Goal: Obtain resource: Download file/media

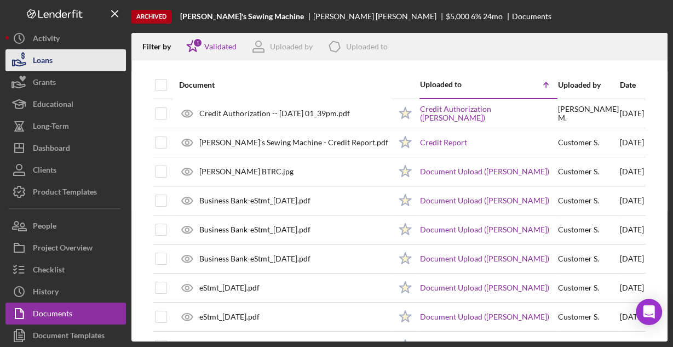
click at [54, 60] on button "Loans" at bounding box center [65, 60] width 121 height 22
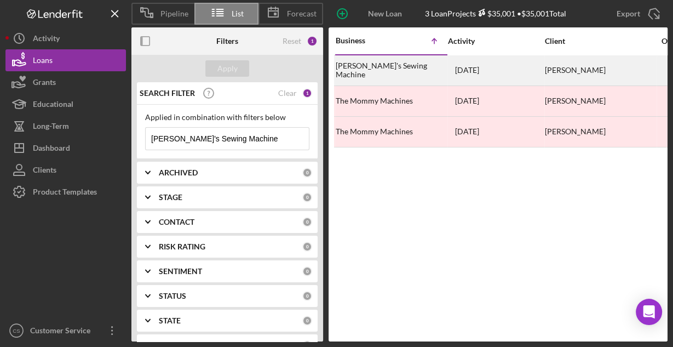
click at [377, 71] on div "[PERSON_NAME]'s Sewing Machine" at bounding box center [391, 70] width 110 height 29
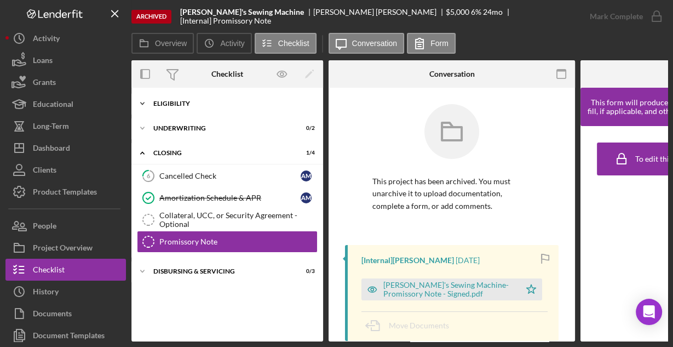
click at [168, 110] on div "Icon/Expander Eligibility 6 / 6" at bounding box center [228, 104] width 192 height 22
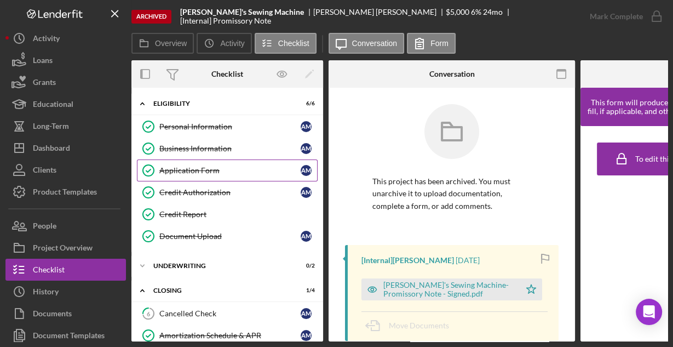
click at [182, 168] on div "Application Form" at bounding box center [229, 170] width 141 height 9
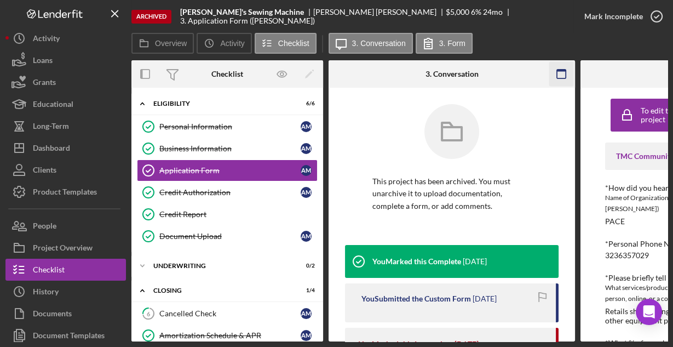
click at [558, 77] on icon "button" at bounding box center [562, 74] width 25 height 25
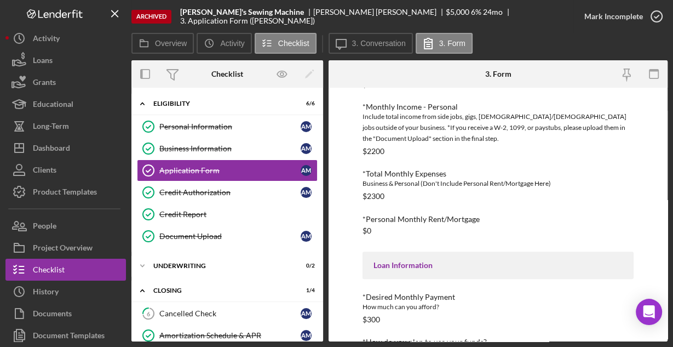
scroll to position [504, 0]
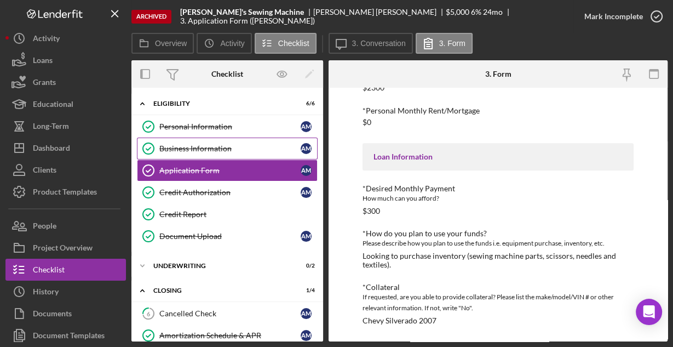
click at [199, 147] on div "Business Information" at bounding box center [229, 148] width 141 height 9
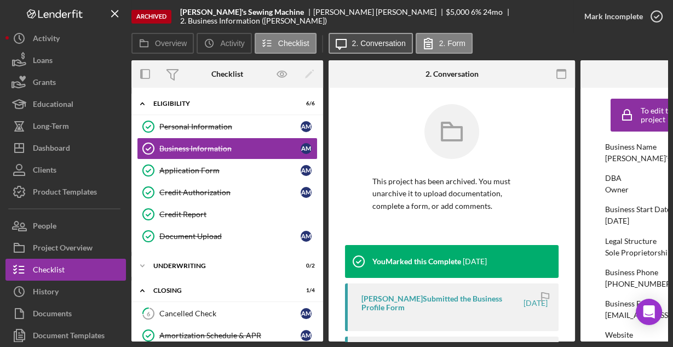
click at [399, 42] on label "2. Conversation" at bounding box center [379, 43] width 54 height 9
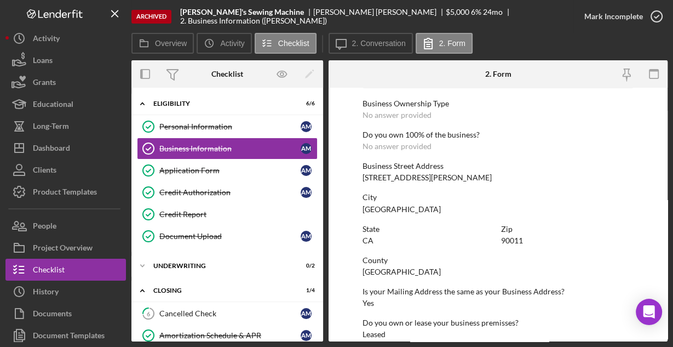
scroll to position [573, 0]
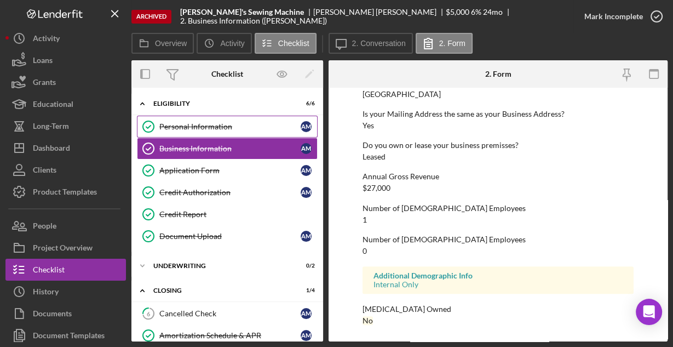
click at [192, 127] on div "Personal Information" at bounding box center [229, 126] width 141 height 9
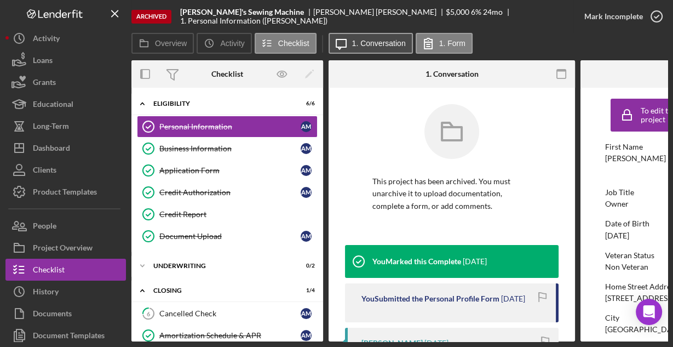
click at [372, 44] on label "1. Conversation" at bounding box center [379, 43] width 54 height 9
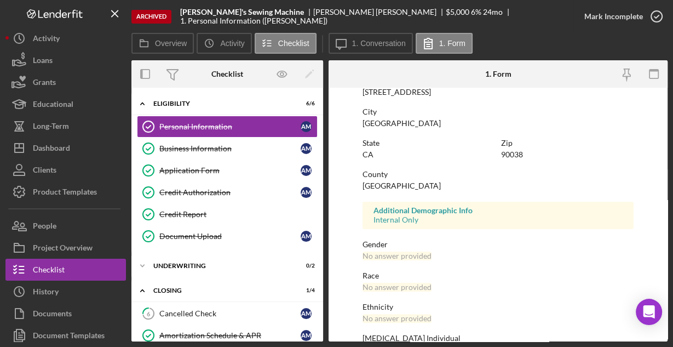
scroll to position [258, 0]
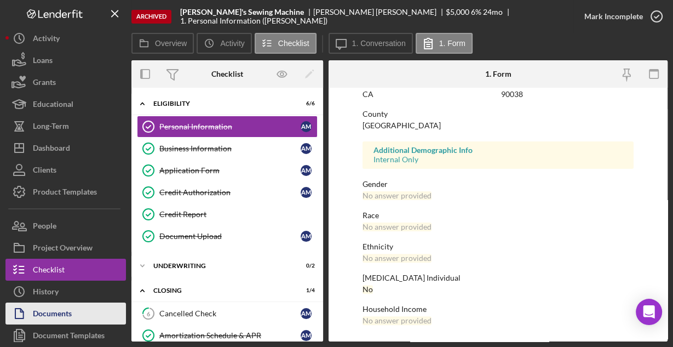
click at [55, 316] on div "Documents" at bounding box center [52, 314] width 39 height 25
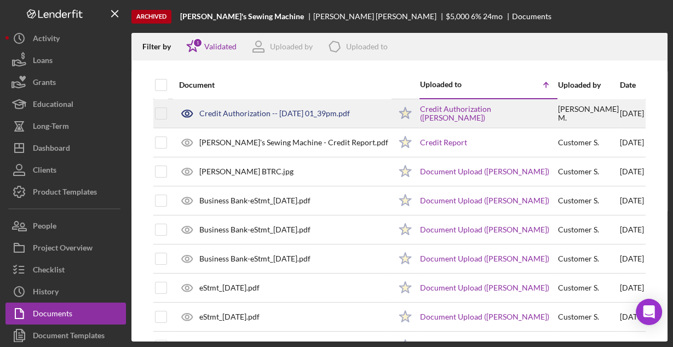
click at [237, 110] on div "Credit Authorization -- [DATE] 01_39pm.pdf" at bounding box center [274, 113] width 151 height 9
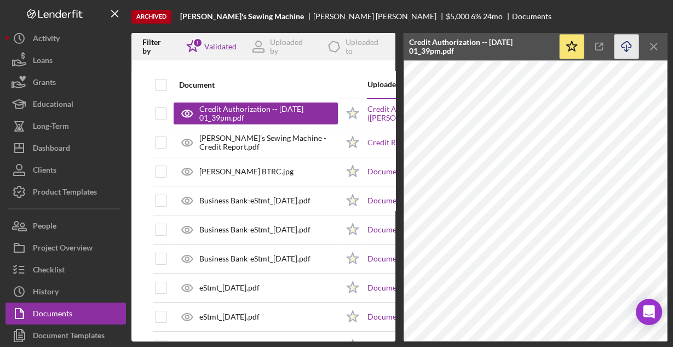
click at [623, 42] on icon "Icon/Download" at bounding box center [627, 47] width 25 height 25
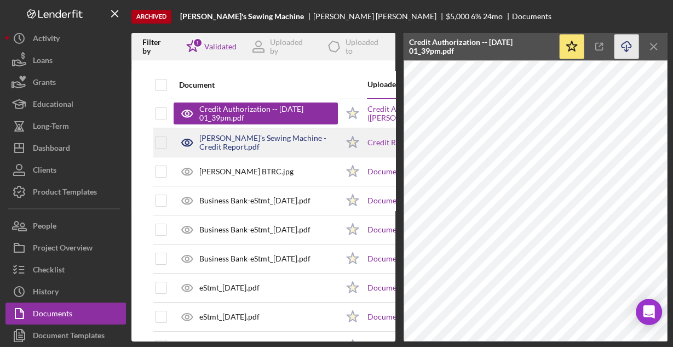
click at [311, 133] on div "[PERSON_NAME]'s Sewing Machine - Credit Report.pdf" at bounding box center [256, 142] width 164 height 27
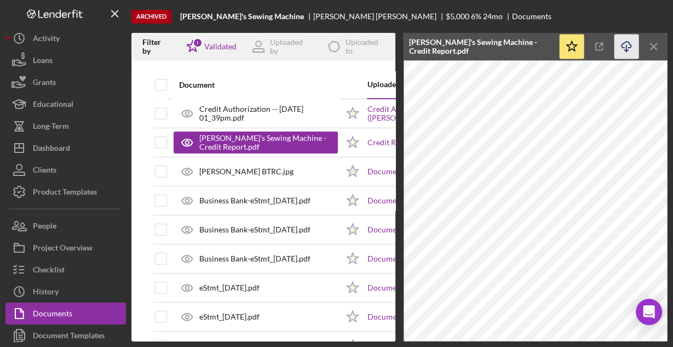
click at [627, 44] on icon "Icon/Download" at bounding box center [627, 47] width 25 height 25
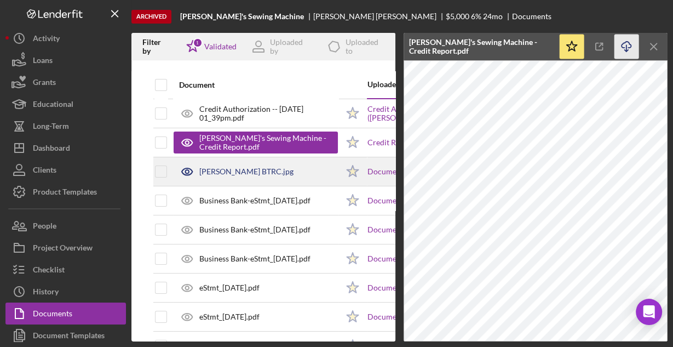
click at [289, 176] on div "[PERSON_NAME] BTRC.jpg" at bounding box center [256, 171] width 164 height 27
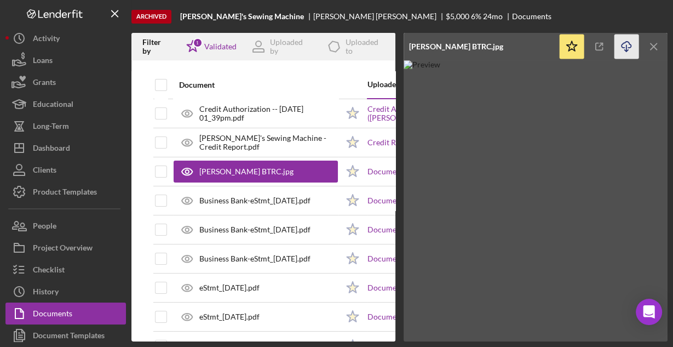
click at [624, 47] on icon "button" at bounding box center [626, 45] width 9 height 6
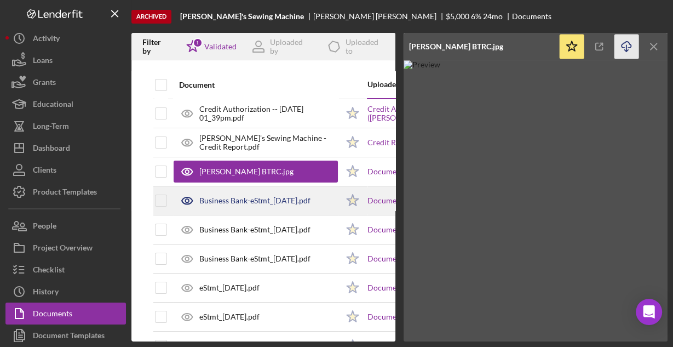
click at [304, 203] on div "Business Bank-eStmt_[DATE].pdf" at bounding box center [254, 200] width 111 height 9
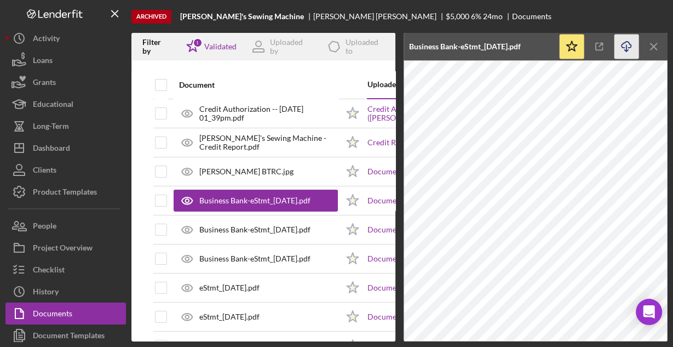
click at [627, 46] on line "button" at bounding box center [627, 48] width 0 height 6
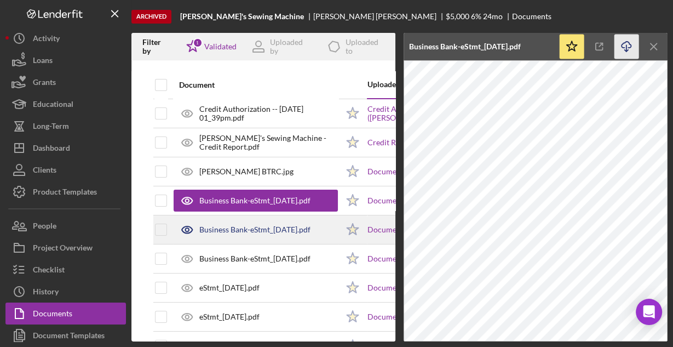
click at [265, 225] on div "Business Bank-eStmt_[DATE].pdf" at bounding box center [254, 229] width 111 height 9
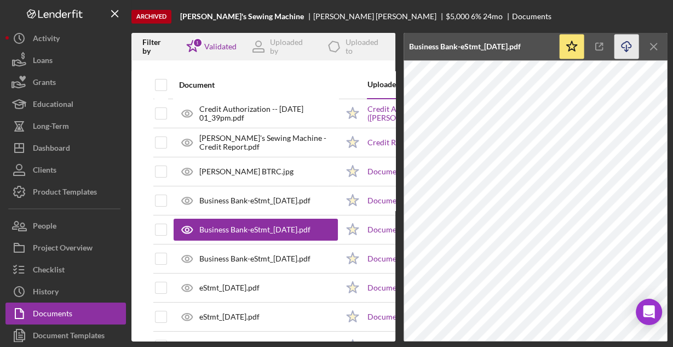
click at [627, 46] on icon "Icon/Download" at bounding box center [627, 47] width 25 height 25
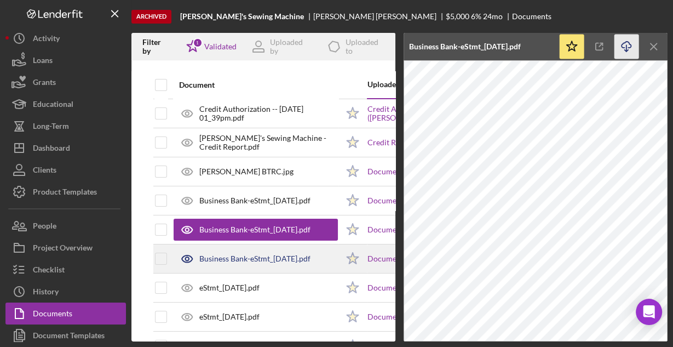
click at [301, 257] on div "Business Bank-eStmt_[DATE].pdf" at bounding box center [254, 258] width 111 height 9
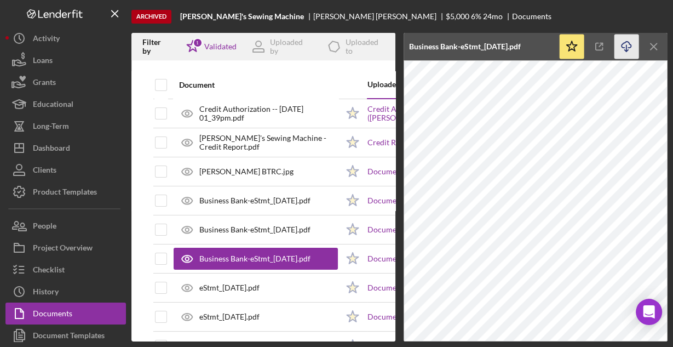
click at [621, 48] on icon "Icon/Download" at bounding box center [627, 47] width 25 height 25
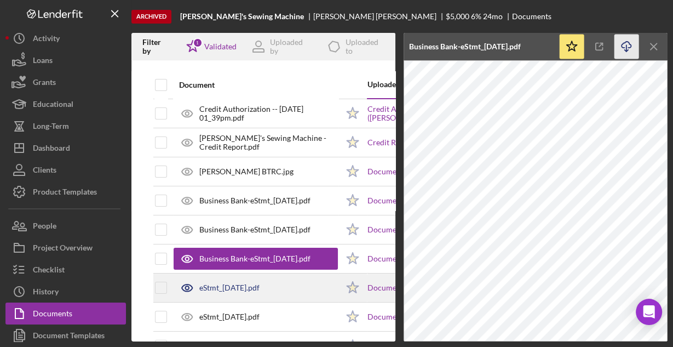
click at [218, 289] on div "eStmt_[DATE].pdf" at bounding box center [229, 287] width 60 height 9
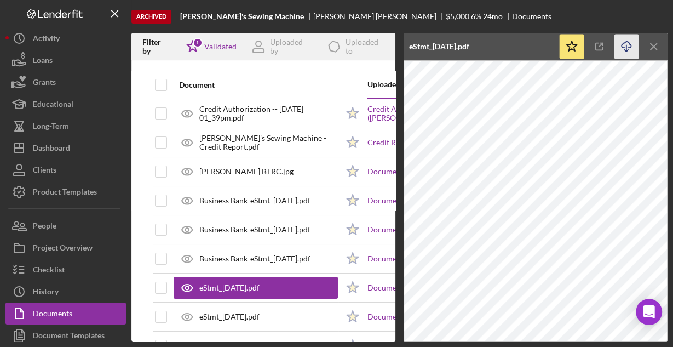
click at [626, 47] on icon "Icon/Download" at bounding box center [627, 47] width 25 height 25
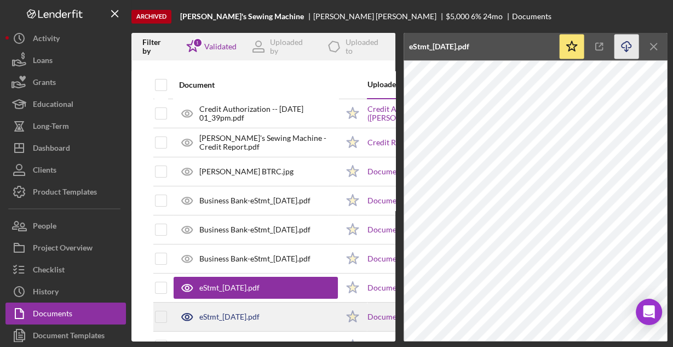
click at [260, 317] on div "eStmt_[DATE].pdf" at bounding box center [229, 316] width 60 height 9
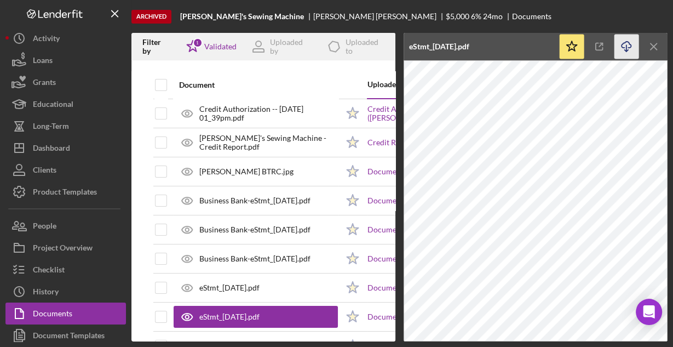
click at [624, 44] on icon "Icon/Download" at bounding box center [627, 47] width 25 height 25
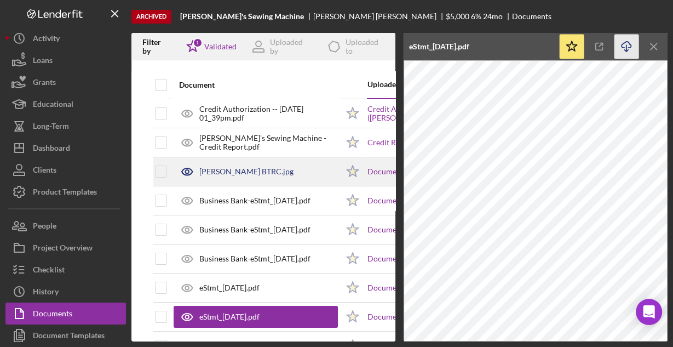
scroll to position [44, 0]
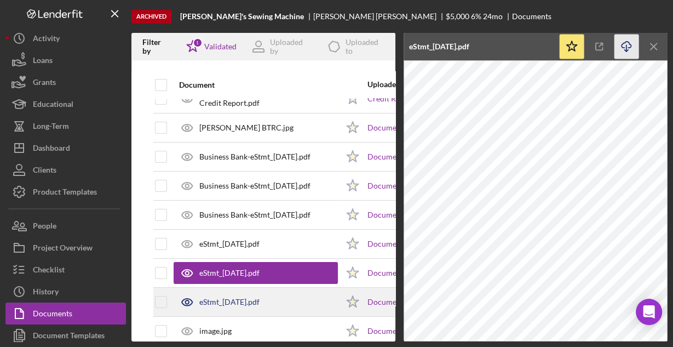
click at [247, 298] on div "eStmt_[DATE].pdf" at bounding box center [229, 302] width 60 height 9
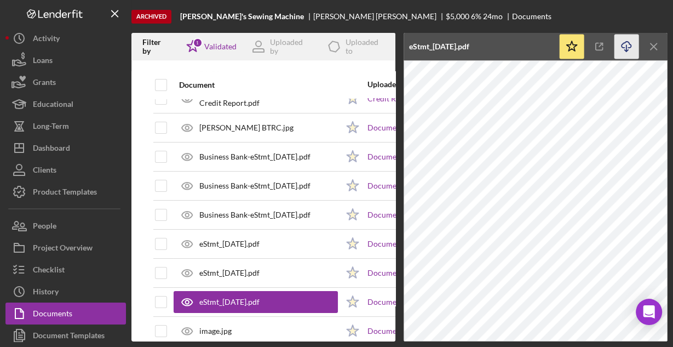
click at [622, 52] on icon "Icon/Download" at bounding box center [627, 47] width 25 height 25
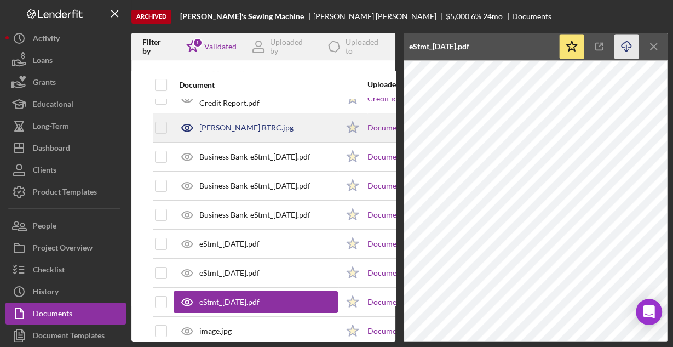
scroll to position [88, 0]
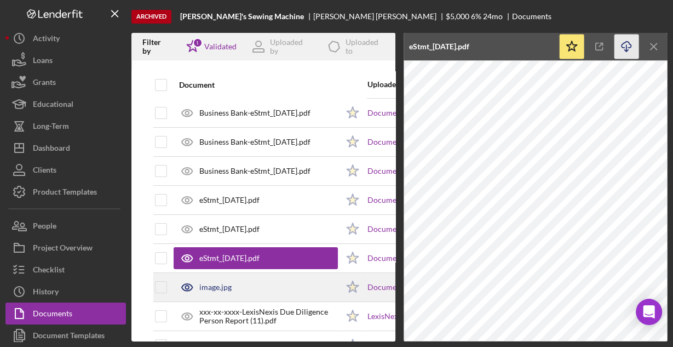
click at [250, 283] on div "image.jpg" at bounding box center [256, 286] width 164 height 27
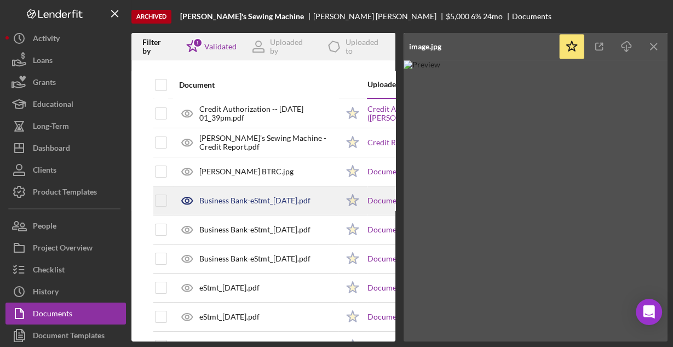
scroll to position [0, 0]
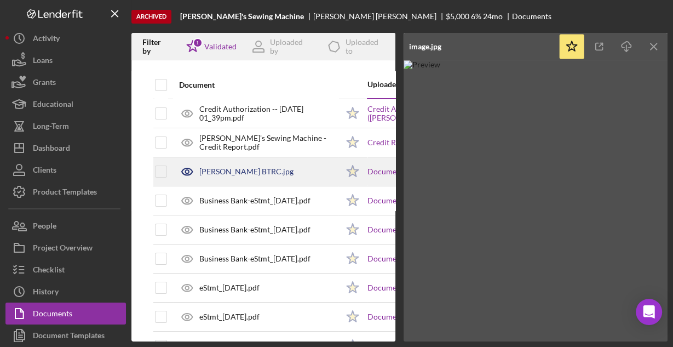
click at [220, 175] on div "[PERSON_NAME] BTRC.jpg" at bounding box center [246, 171] width 94 height 9
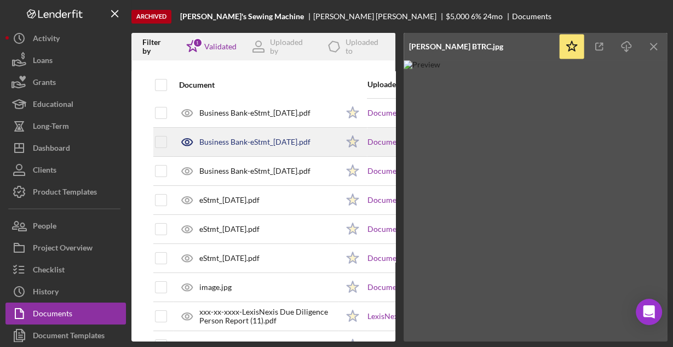
scroll to position [132, 0]
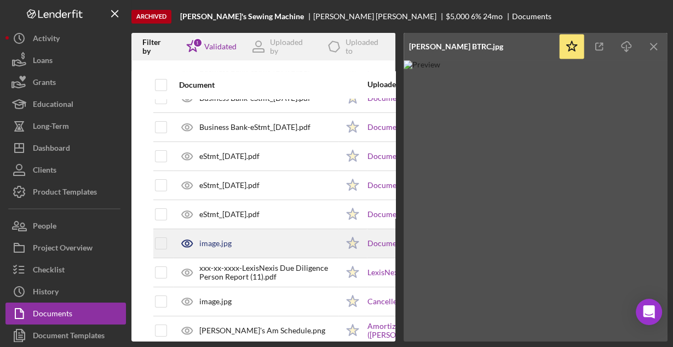
click at [208, 241] on div "image.jpg" at bounding box center [215, 243] width 32 height 9
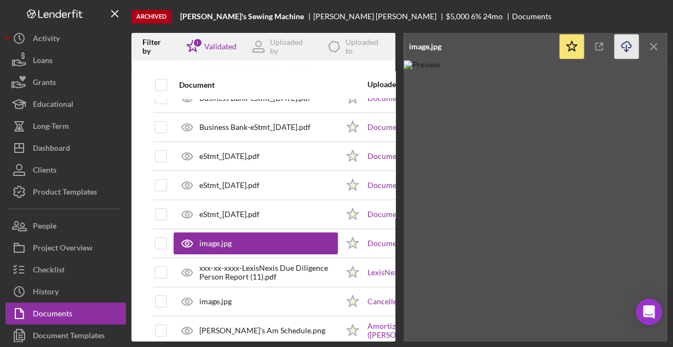
click at [630, 37] on icon "Icon/Download" at bounding box center [627, 47] width 25 height 25
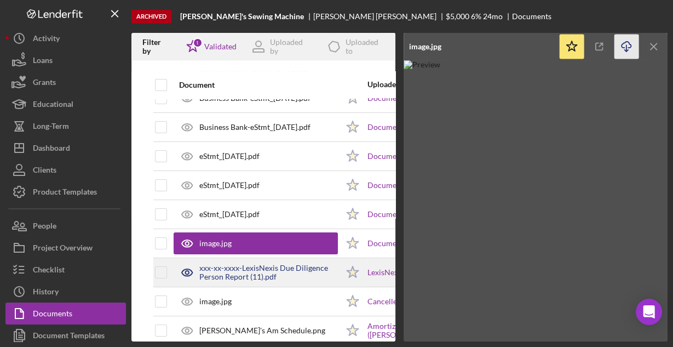
click at [206, 270] on div "xxx-xx-xxxx-LexisNexis Due Diligence Person Report (11).pdf" at bounding box center [268, 273] width 139 height 18
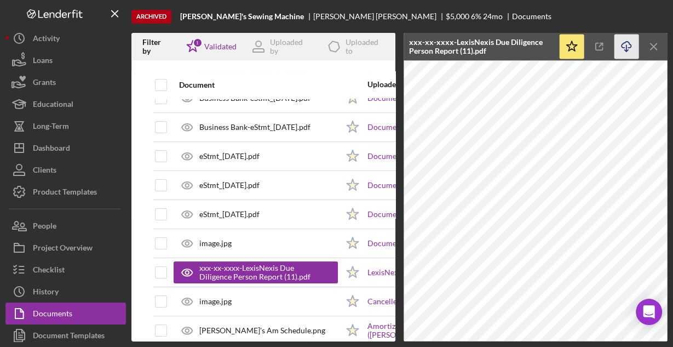
click at [627, 48] on icon "Icon/Download" at bounding box center [627, 47] width 25 height 25
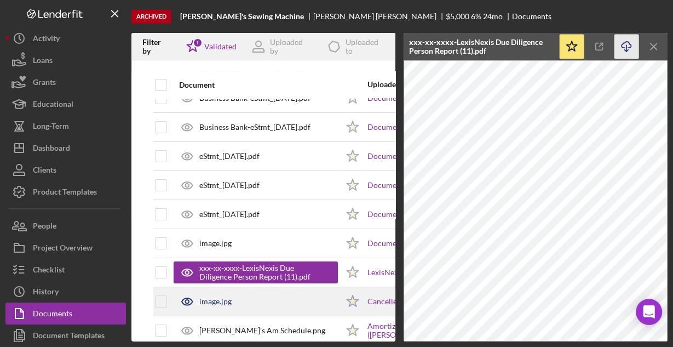
click at [276, 292] on div "image.jpg" at bounding box center [256, 301] width 164 height 27
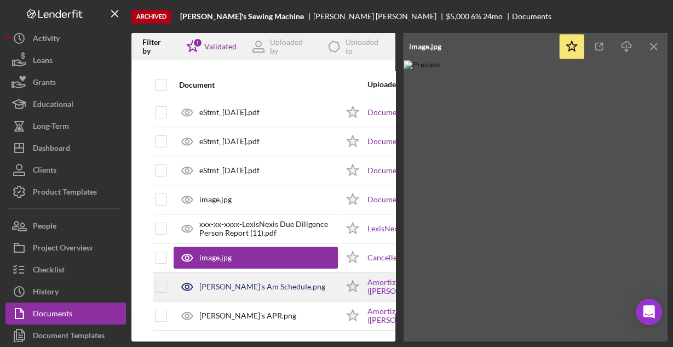
scroll to position [179, 0]
click at [222, 282] on div "[PERSON_NAME]'s Am Schedule.png" at bounding box center [262, 286] width 126 height 9
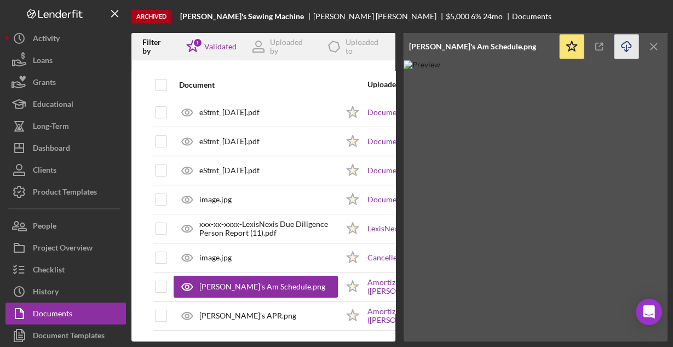
click at [624, 39] on icon "Icon/Download" at bounding box center [627, 47] width 25 height 25
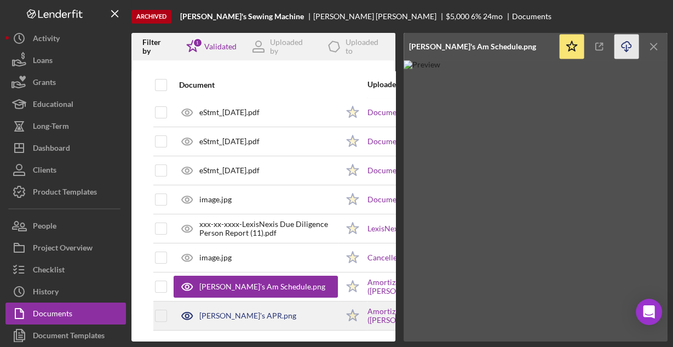
drag, startPoint x: 288, startPoint y: 305, endPoint x: 298, endPoint y: 295, distance: 13.2
click at [288, 305] on div "[PERSON_NAME]'s APR.png" at bounding box center [256, 315] width 164 height 27
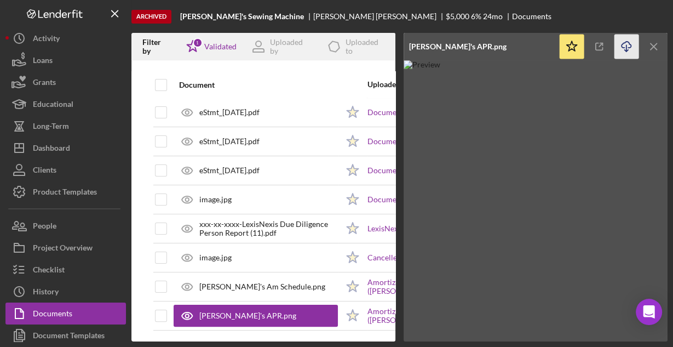
click at [624, 49] on icon "Icon/Download" at bounding box center [627, 47] width 25 height 25
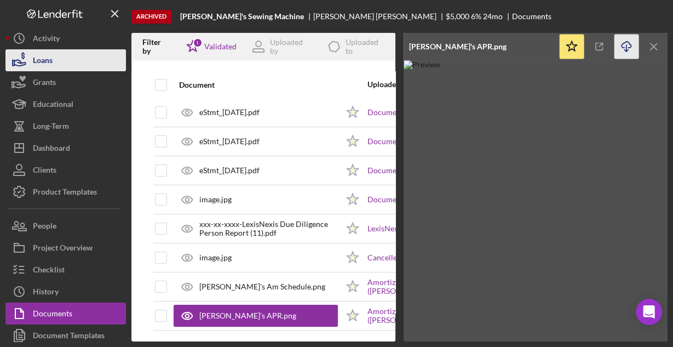
click at [64, 60] on button "Loans" at bounding box center [65, 60] width 121 height 22
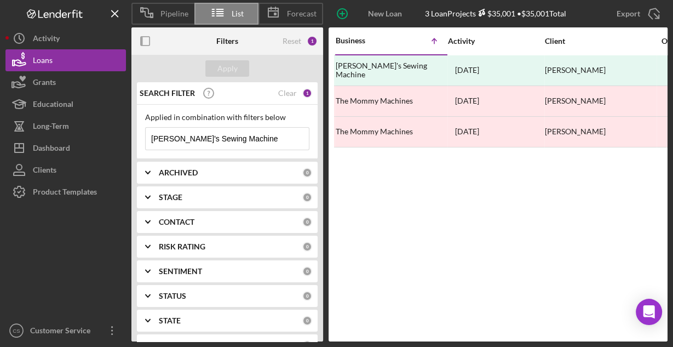
click at [233, 135] on input "[PERSON_NAME]'s Sewing Machine" at bounding box center [227, 139] width 163 height 22
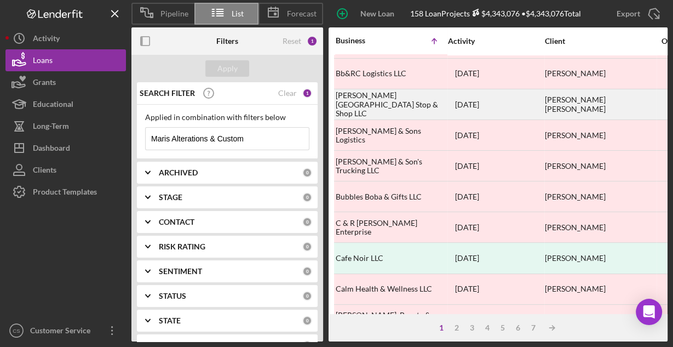
scroll to position [510, 0]
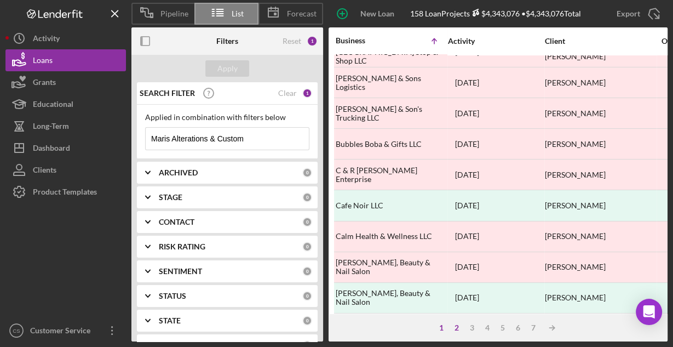
type input "Maris Alterations & Custom"
click at [454, 328] on div "2" at bounding box center [456, 327] width 15 height 9
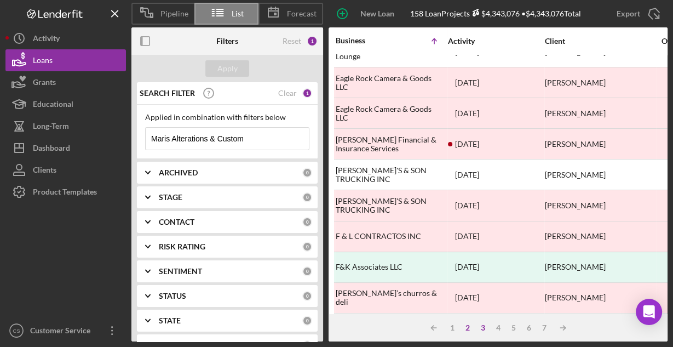
click at [484, 330] on div "3" at bounding box center [483, 327] width 15 height 9
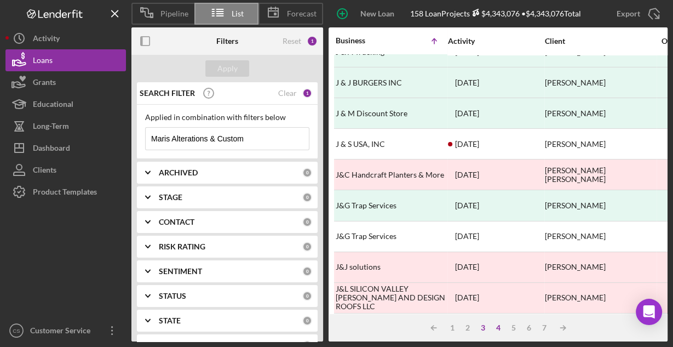
click at [500, 325] on div "4" at bounding box center [498, 327] width 15 height 9
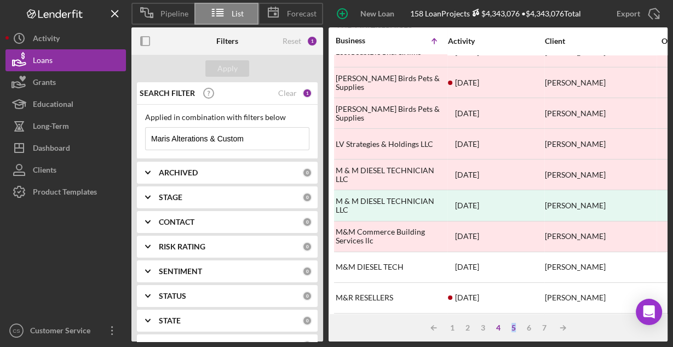
click at [513, 328] on div "5" at bounding box center [513, 327] width 15 height 9
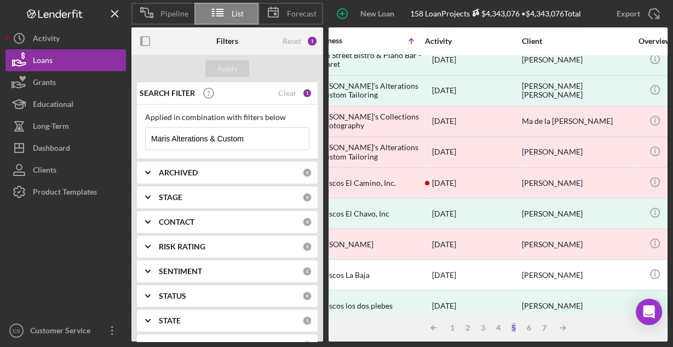
scroll to position [72, 0]
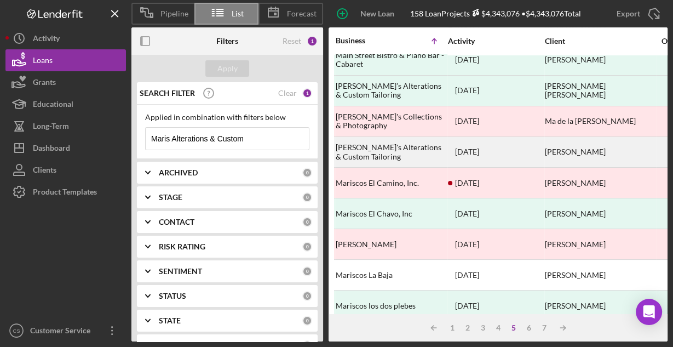
click at [407, 146] on div "[PERSON_NAME]'s Alterations & Custom Tailoring" at bounding box center [391, 152] width 110 height 29
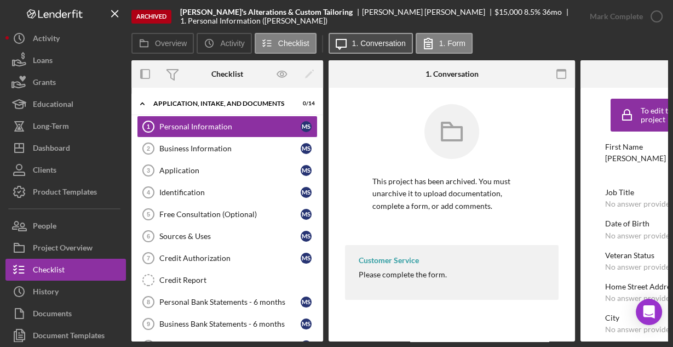
click at [386, 44] on label "1. Conversation" at bounding box center [379, 43] width 54 height 9
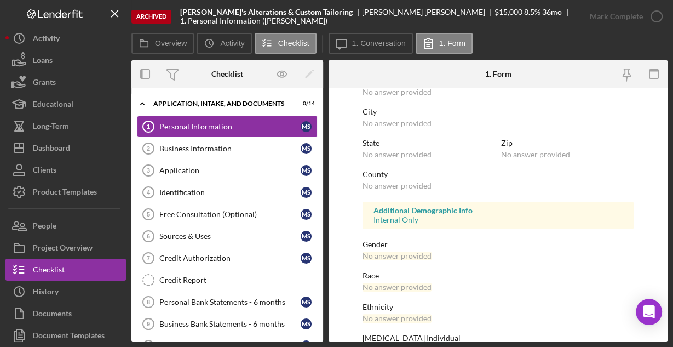
scroll to position [258, 0]
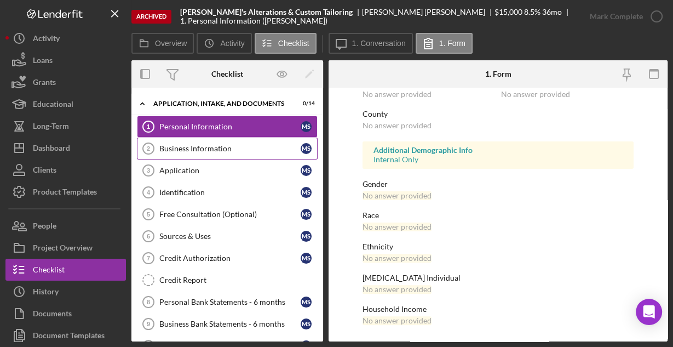
click at [249, 144] on div "Business Information" at bounding box center [229, 148] width 141 height 9
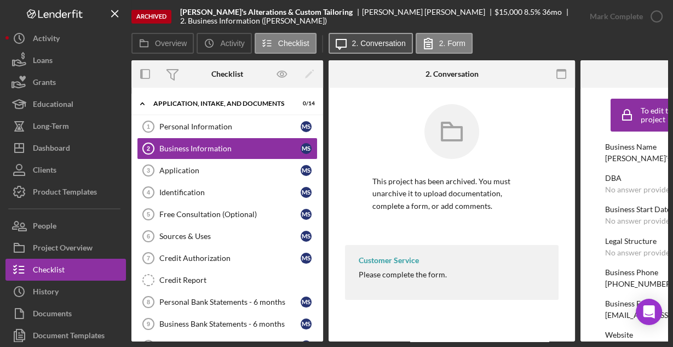
click at [387, 51] on button "Icon/Message 2. Conversation" at bounding box center [371, 43] width 84 height 21
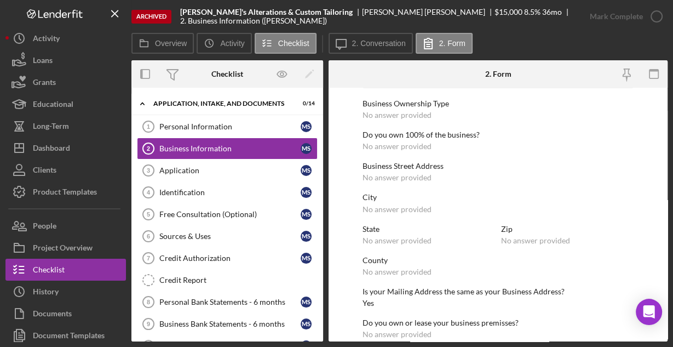
scroll to position [573, 0]
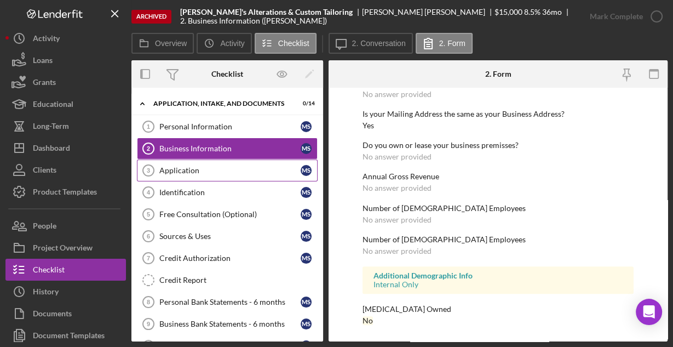
click at [184, 169] on div "Application" at bounding box center [229, 170] width 141 height 9
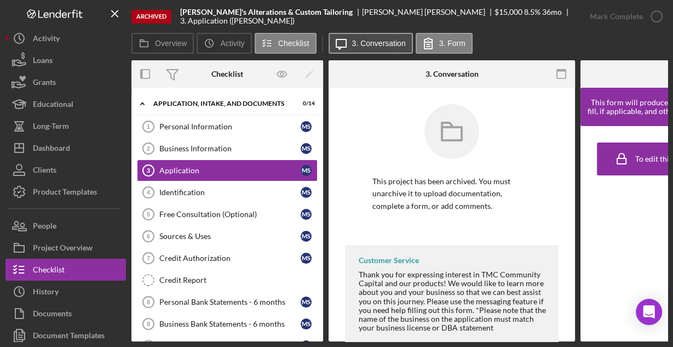
click at [386, 48] on button "Icon/Message 3. Conversation" at bounding box center [371, 43] width 84 height 21
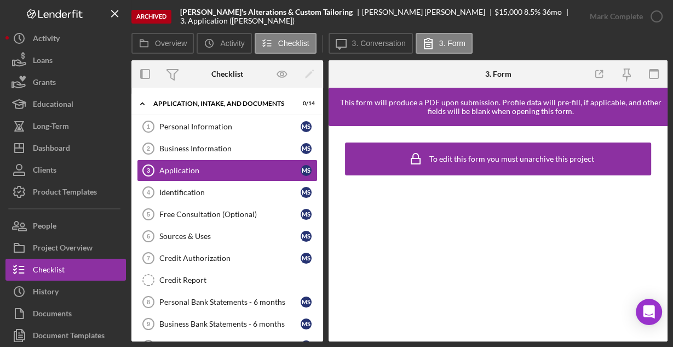
scroll to position [161, 0]
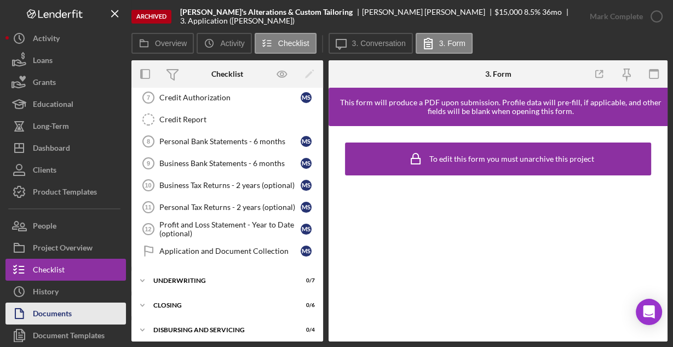
click at [67, 308] on div "Documents" at bounding box center [52, 314] width 39 height 25
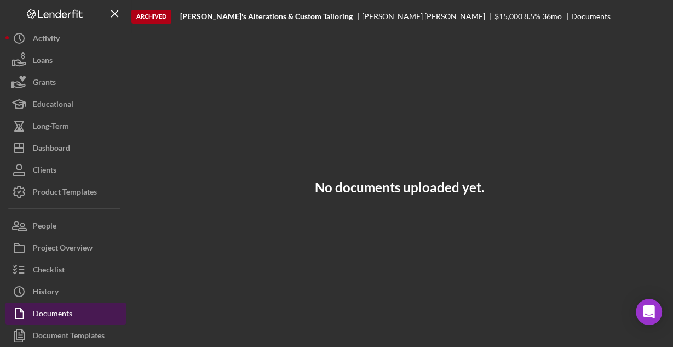
click at [53, 318] on div "Documents" at bounding box center [52, 314] width 39 height 25
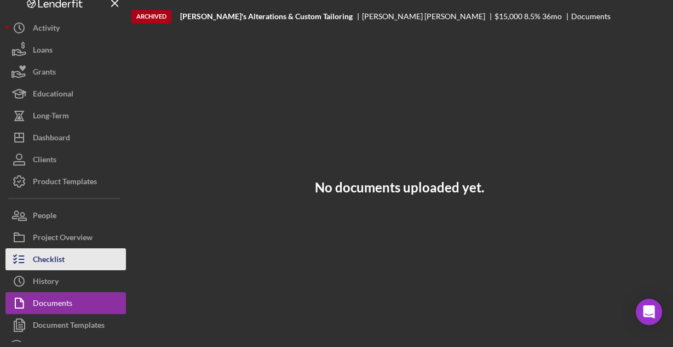
scroll to position [27, 0]
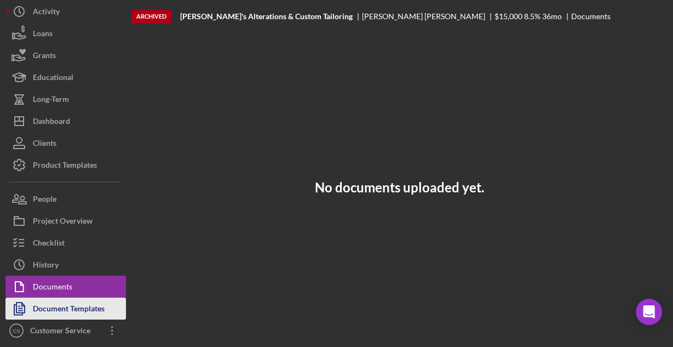
click at [65, 304] on div "Document Templates" at bounding box center [69, 310] width 72 height 25
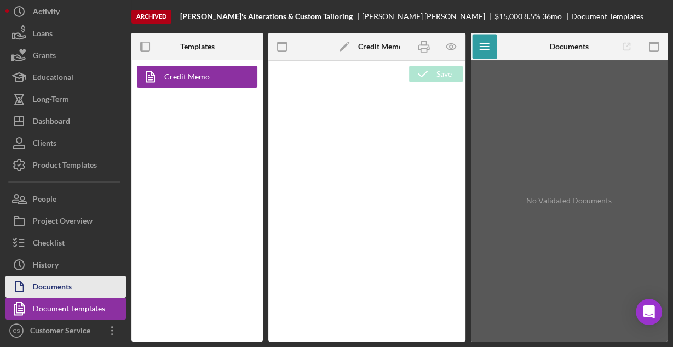
type textarea "<h1>Credit Memo</h1> <table style="border-collapse: collapse; width: 100%; heig…"
click at [65, 290] on div "Documents" at bounding box center [52, 288] width 39 height 25
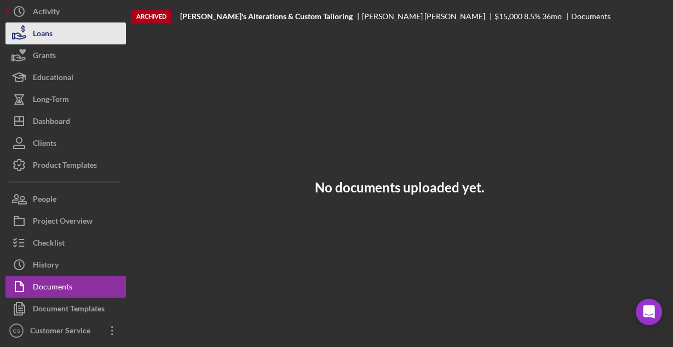
click at [47, 33] on div "Loans" at bounding box center [43, 34] width 20 height 25
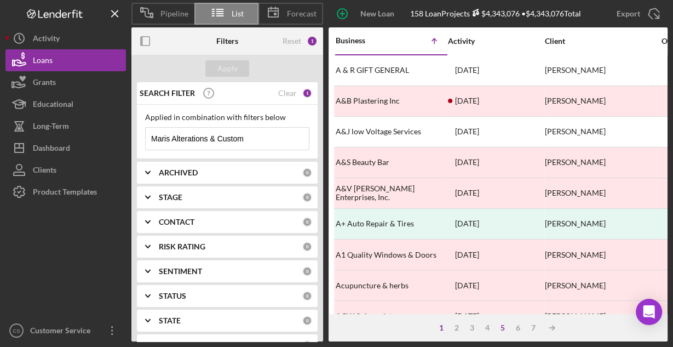
click at [505, 330] on div "5" at bounding box center [502, 327] width 15 height 9
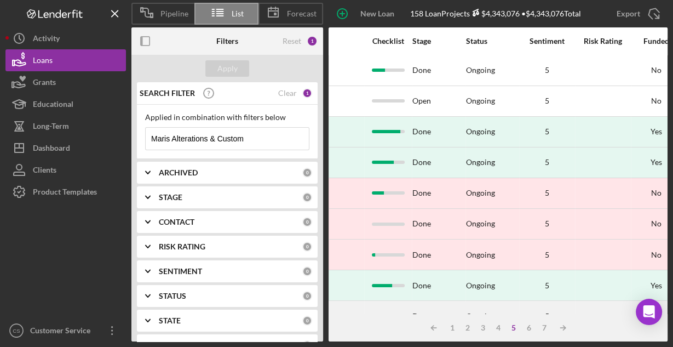
scroll to position [0, 683]
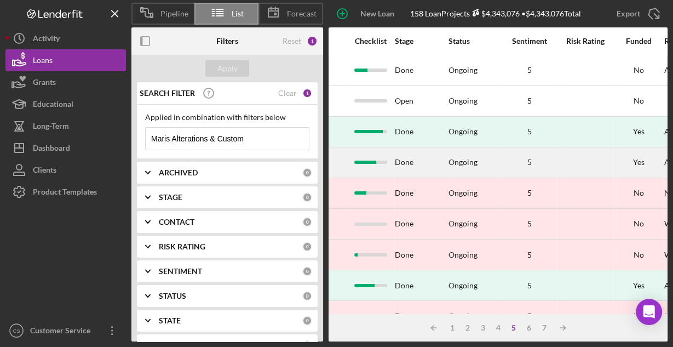
click at [411, 163] on div "Done" at bounding box center [421, 162] width 53 height 29
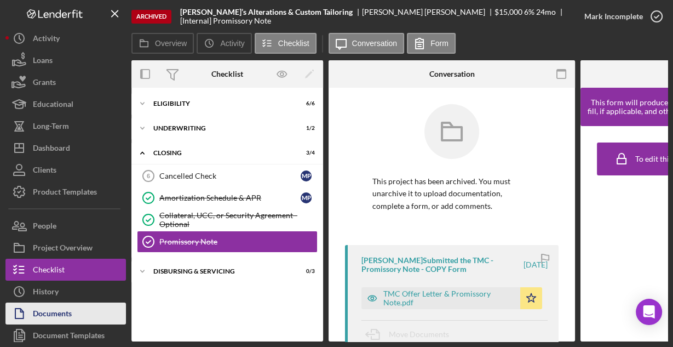
click at [78, 313] on button "Documents" at bounding box center [65, 313] width 121 height 22
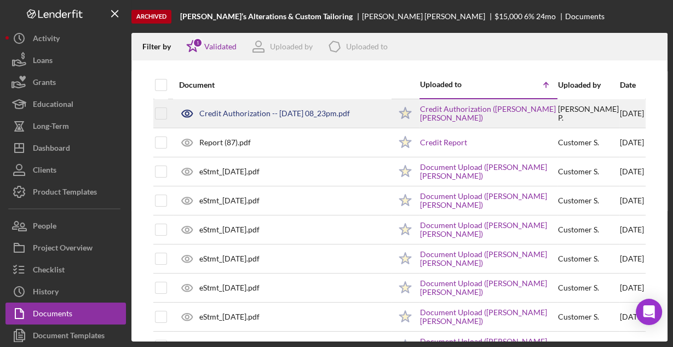
click at [273, 113] on div "Credit Authorization -- [DATE] 08_23pm.pdf" at bounding box center [274, 113] width 151 height 9
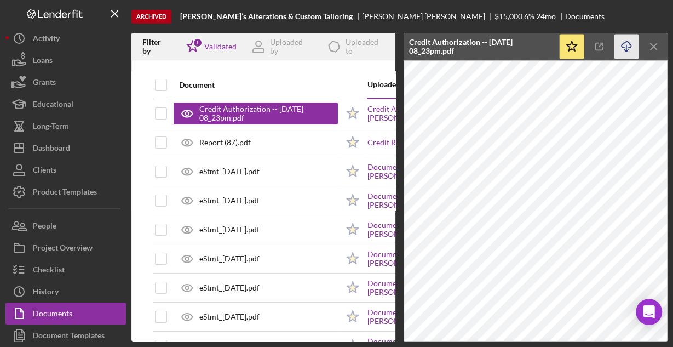
click at [631, 46] on icon "Icon/Download" at bounding box center [627, 47] width 25 height 25
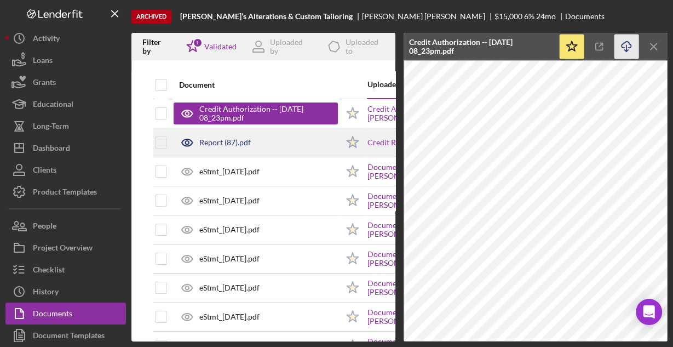
click at [318, 142] on div "Report (87).pdf" at bounding box center [256, 142] width 164 height 27
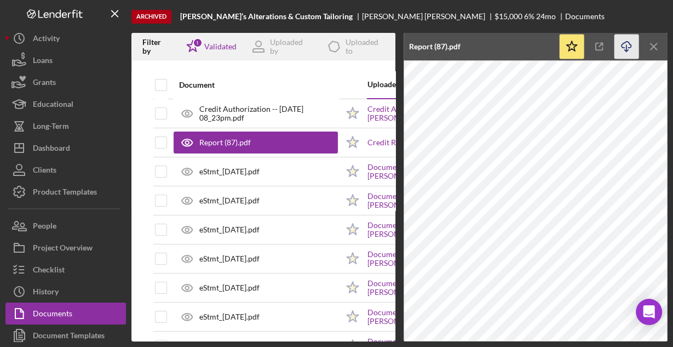
click at [619, 46] on icon "Icon/Download" at bounding box center [627, 47] width 25 height 25
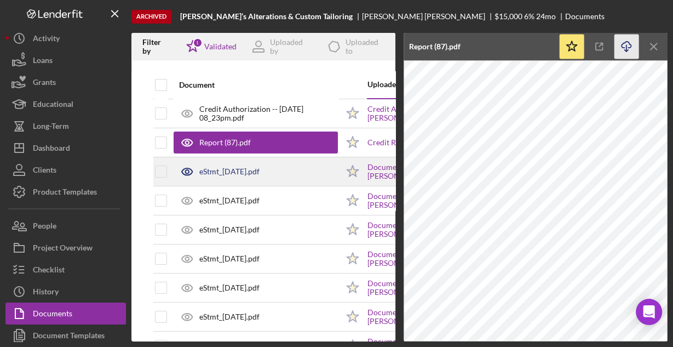
click at [237, 171] on div "eStmt_[DATE].pdf" at bounding box center [229, 171] width 60 height 9
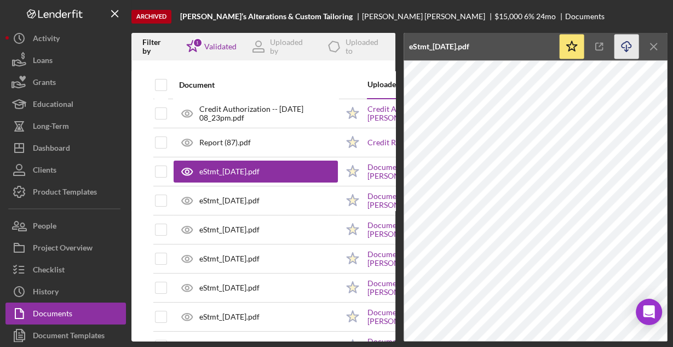
click at [627, 46] on icon "Icon/Download" at bounding box center [627, 47] width 25 height 25
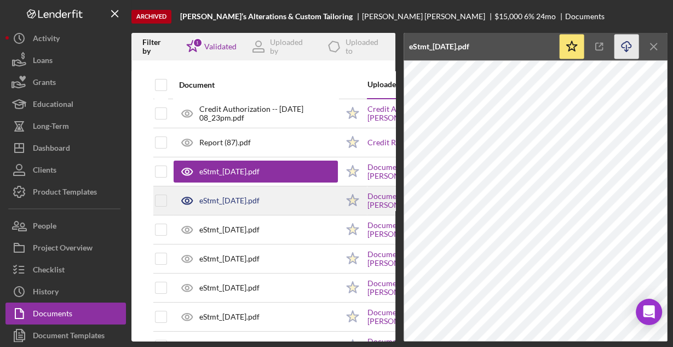
click at [282, 198] on div "eStmt_[DATE].pdf" at bounding box center [256, 200] width 164 height 27
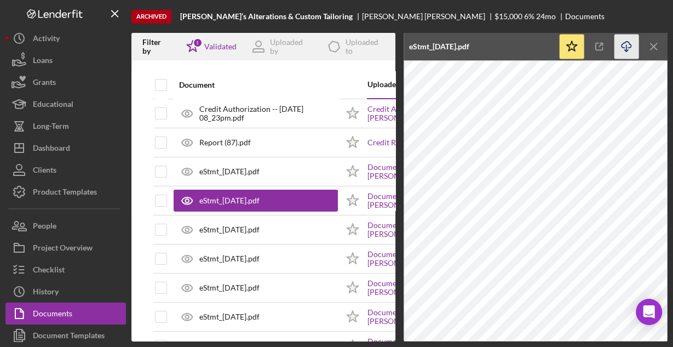
click at [622, 45] on icon "Icon/Download" at bounding box center [627, 47] width 25 height 25
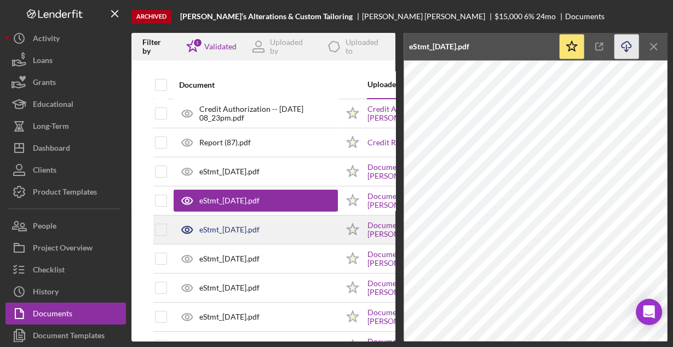
click at [288, 227] on div "eStmt_[DATE].pdf" at bounding box center [256, 229] width 164 height 27
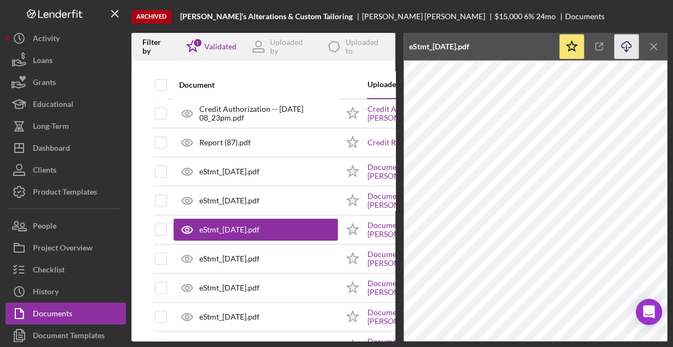
click at [627, 47] on icon "Icon/Download" at bounding box center [627, 47] width 25 height 25
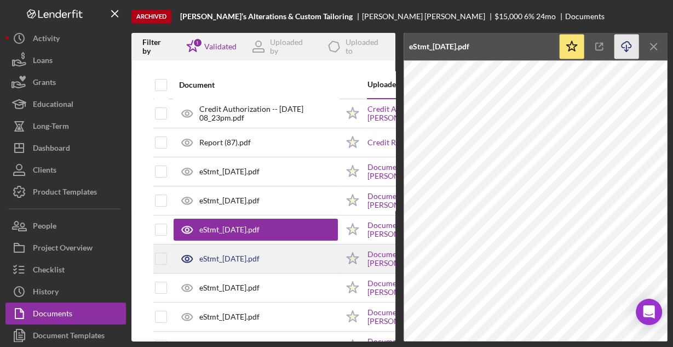
click at [288, 258] on div "eStmt_[DATE].pdf" at bounding box center [256, 258] width 164 height 27
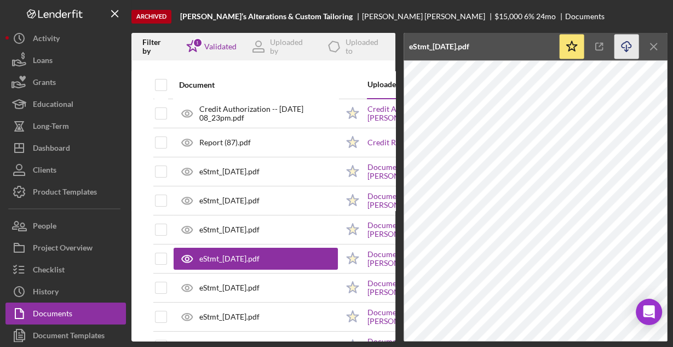
click at [621, 48] on icon "Icon/Download" at bounding box center [627, 47] width 25 height 25
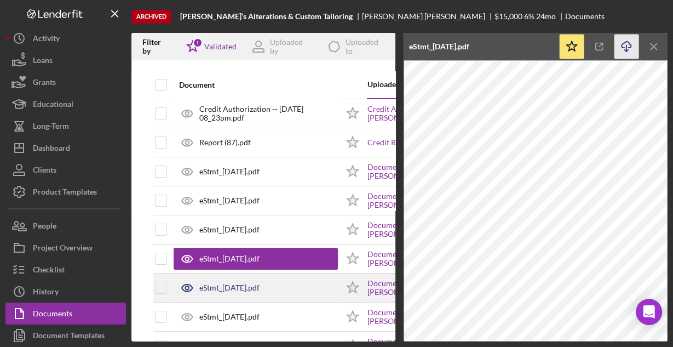
click at [277, 280] on div "eStmt_[DATE].pdf" at bounding box center [256, 287] width 164 height 27
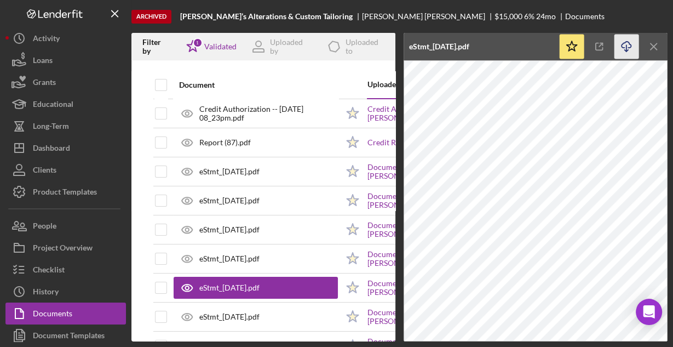
click at [625, 44] on icon "Icon/Download" at bounding box center [627, 47] width 25 height 25
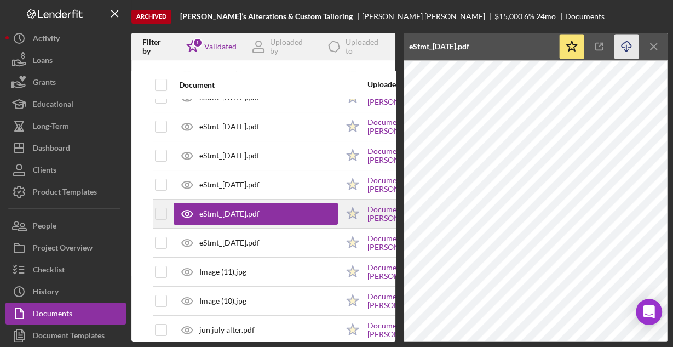
scroll to position [88, 0]
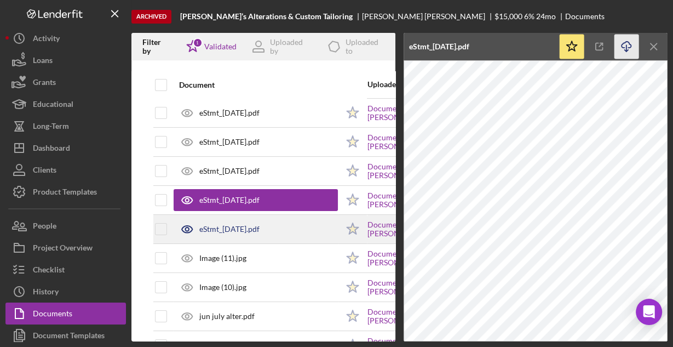
click at [217, 226] on div "eStmt_[DATE].pdf" at bounding box center [229, 229] width 60 height 9
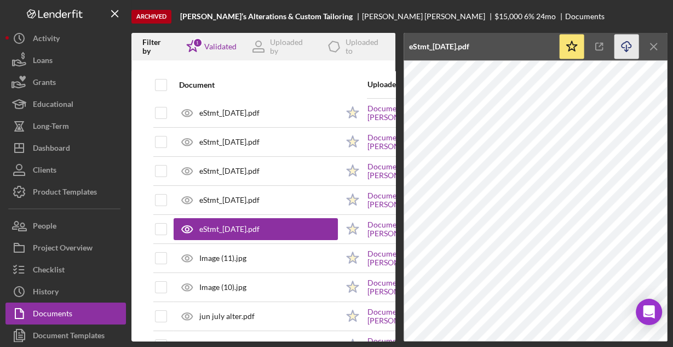
click at [622, 45] on icon "Icon/Download" at bounding box center [627, 47] width 25 height 25
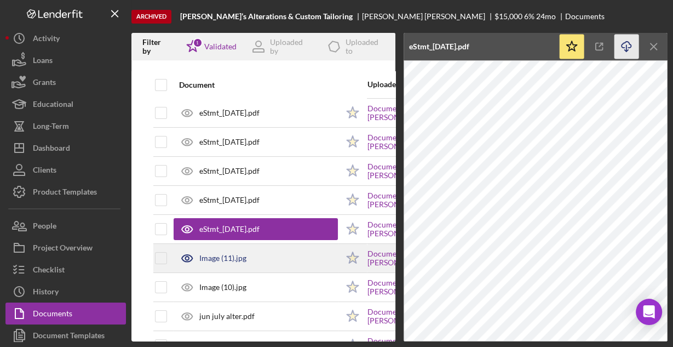
click at [237, 249] on div "Image (11).jpg" at bounding box center [256, 257] width 164 height 27
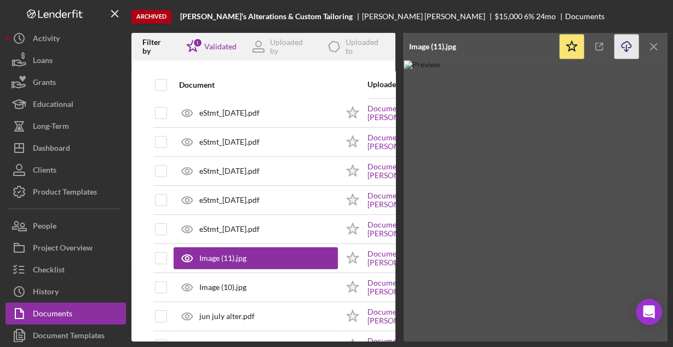
click at [627, 46] on line "button" at bounding box center [627, 48] width 0 height 6
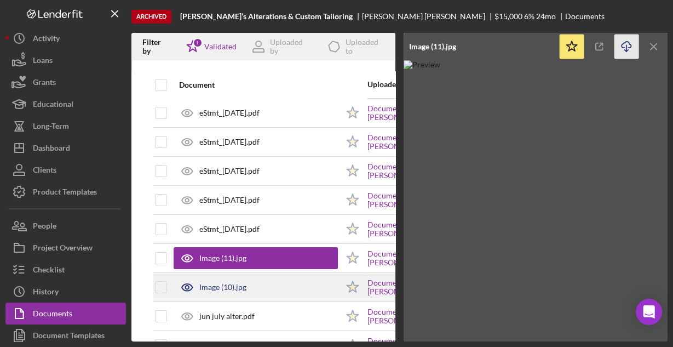
click at [261, 285] on div "Image (10).jpg" at bounding box center [256, 286] width 164 height 27
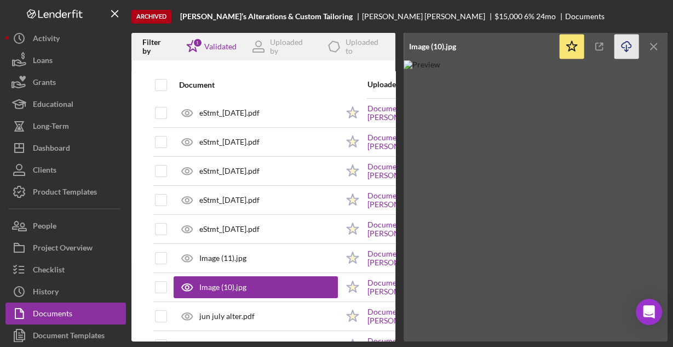
click at [627, 49] on icon "Icon/Download" at bounding box center [627, 47] width 25 height 25
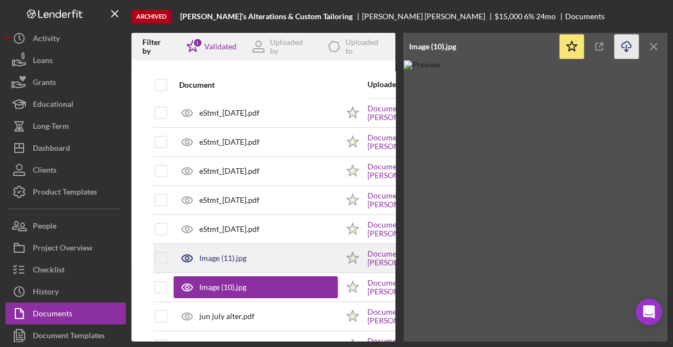
click at [254, 251] on div "Image (11).jpg" at bounding box center [256, 257] width 164 height 27
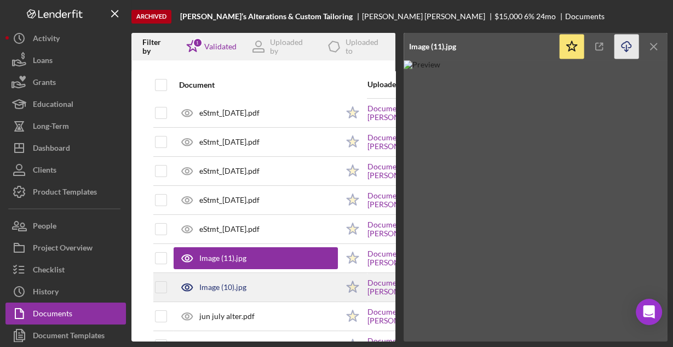
click at [290, 288] on div "Image (10).jpg" at bounding box center [256, 286] width 164 height 27
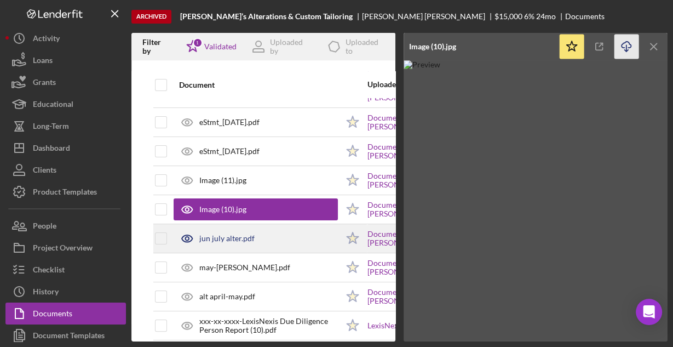
scroll to position [175, 0]
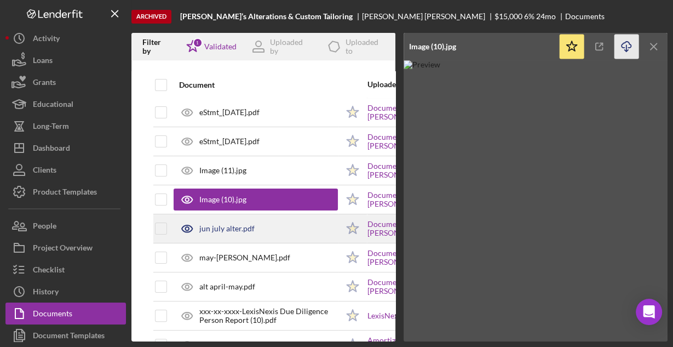
click at [226, 231] on div "jun july alter.pdf" at bounding box center [256, 228] width 164 height 27
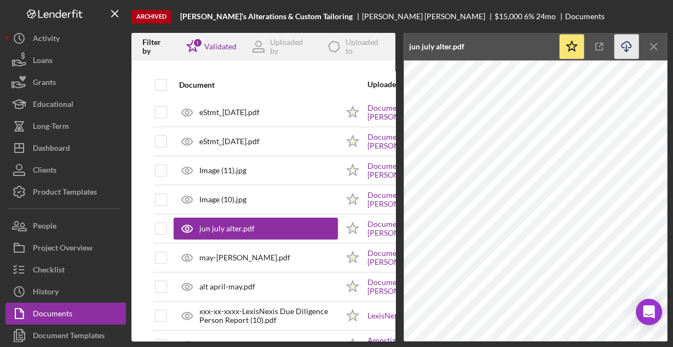
click at [623, 45] on icon "Icon/Download" at bounding box center [627, 47] width 25 height 25
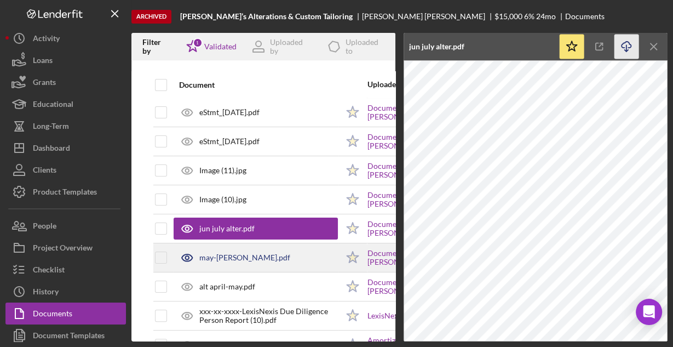
click at [296, 261] on div "may-[PERSON_NAME].pdf" at bounding box center [256, 257] width 164 height 27
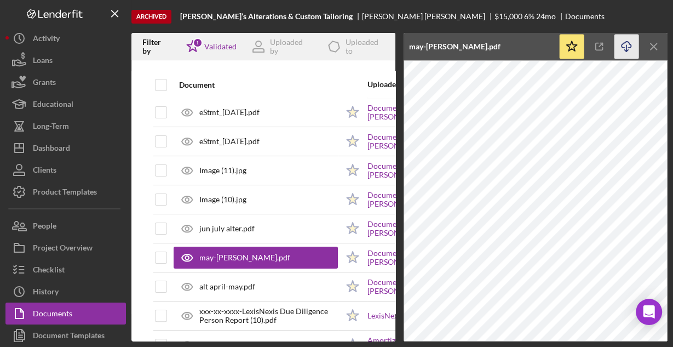
click at [628, 50] on polyline "button" at bounding box center [627, 51] width 4 height 2
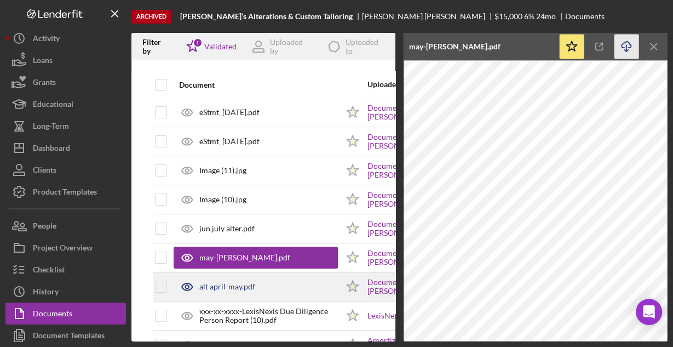
click at [272, 282] on div "alt april-may.pdf" at bounding box center [256, 286] width 164 height 27
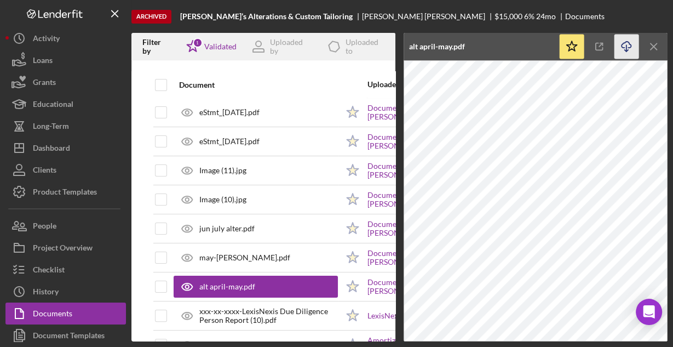
click at [622, 48] on icon "Icon/Download" at bounding box center [627, 47] width 25 height 25
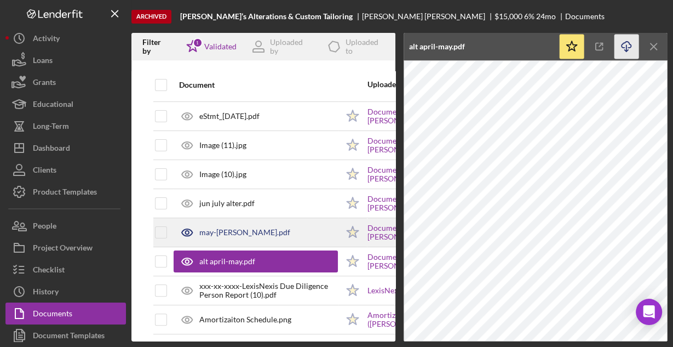
scroll to position [219, 0]
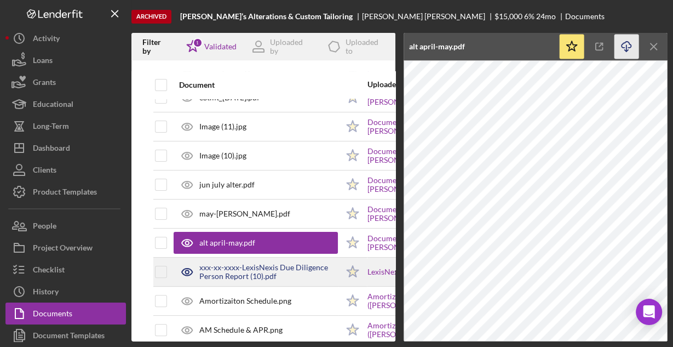
click at [256, 267] on div "xxx-xx-xxxx-LexisNexis Due Diligence Person Report (10).pdf" at bounding box center [268, 272] width 139 height 18
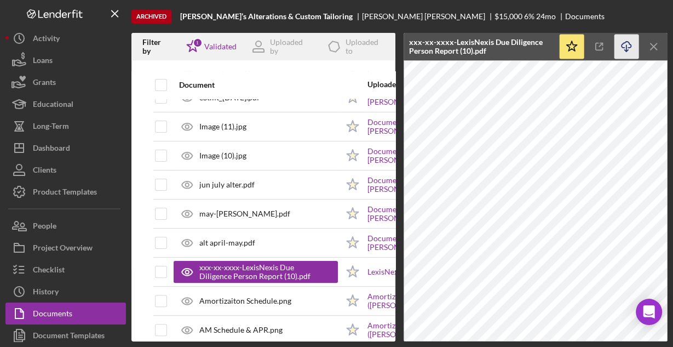
click at [624, 45] on icon "Icon/Download" at bounding box center [627, 47] width 25 height 25
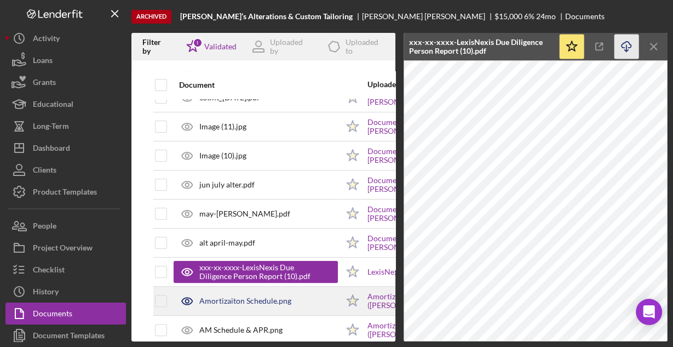
click at [223, 296] on div "Amortizaiton Schedule.png" at bounding box center [245, 300] width 92 height 9
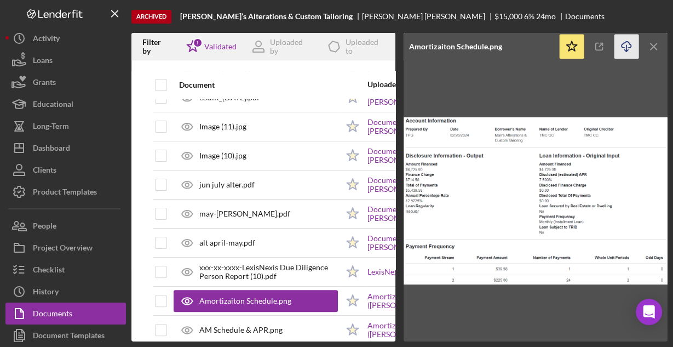
click at [624, 39] on icon "Icon/Download" at bounding box center [627, 47] width 25 height 25
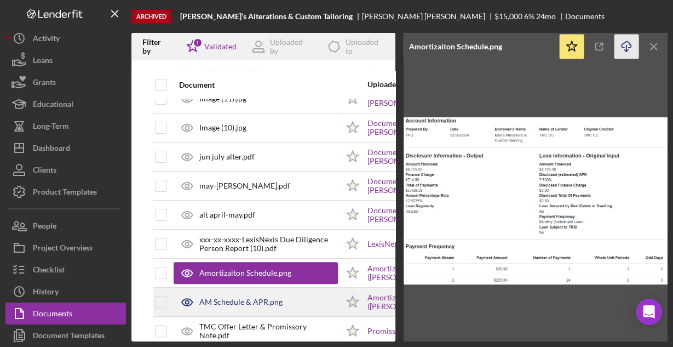
scroll to position [266, 0]
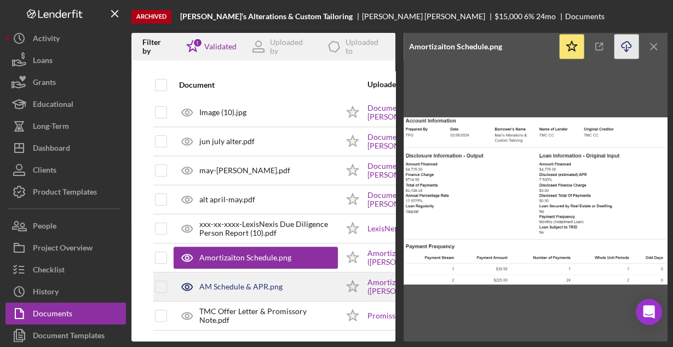
click at [238, 284] on div "AM Schedule & APR.png" at bounding box center [240, 286] width 83 height 9
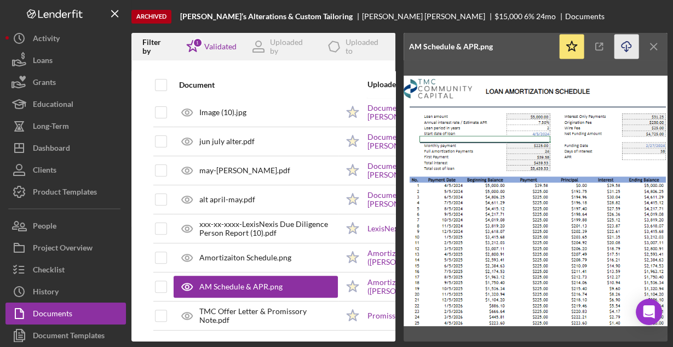
click at [624, 49] on icon "Icon/Download" at bounding box center [627, 47] width 25 height 25
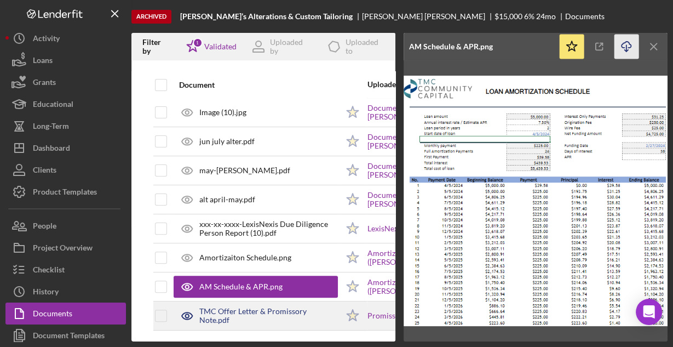
click at [253, 304] on div "TMC Offer Letter & Promissory Note.pdf" at bounding box center [256, 315] width 164 height 27
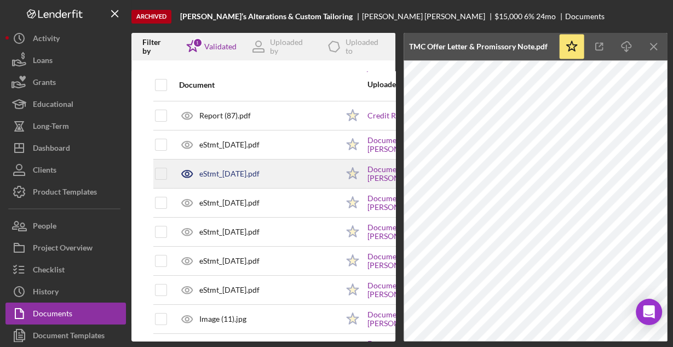
scroll to position [0, 0]
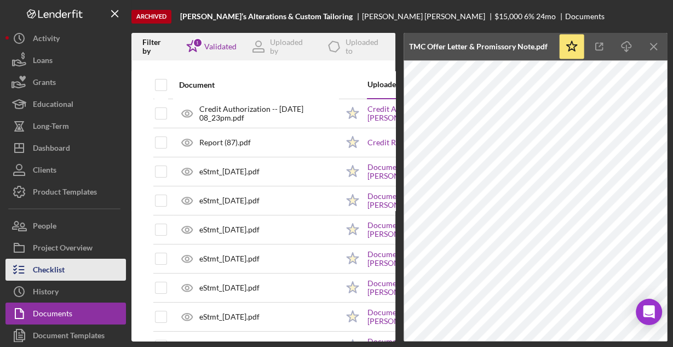
click at [53, 264] on div "Checklist" at bounding box center [49, 271] width 32 height 25
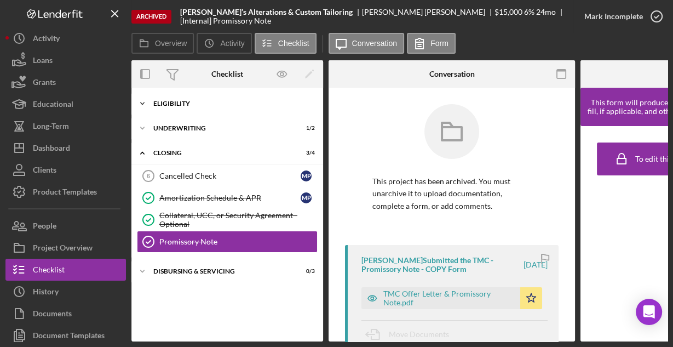
click at [206, 101] on div "Eligibility" at bounding box center [231, 103] width 156 height 7
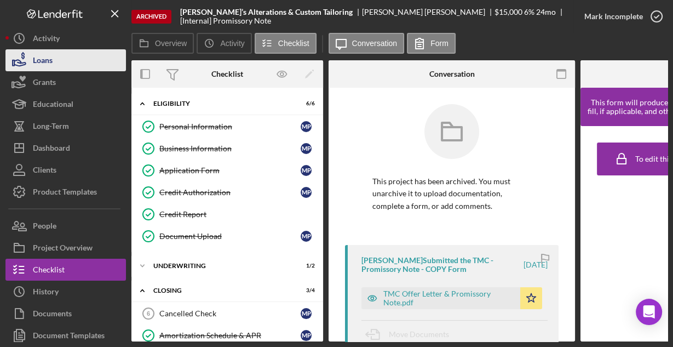
click at [61, 63] on button "Loans" at bounding box center [65, 60] width 121 height 22
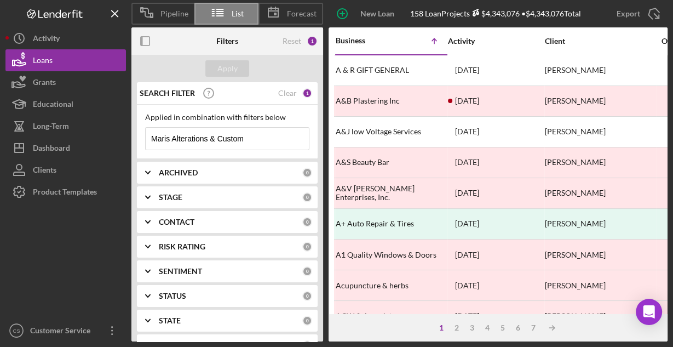
drag, startPoint x: 243, startPoint y: 136, endPoint x: 139, endPoint y: 138, distance: 104.7
click at [140, 138] on div "Applied in combination with filters below Maris Alterations & Custom Icon/Menu …" at bounding box center [227, 132] width 181 height 54
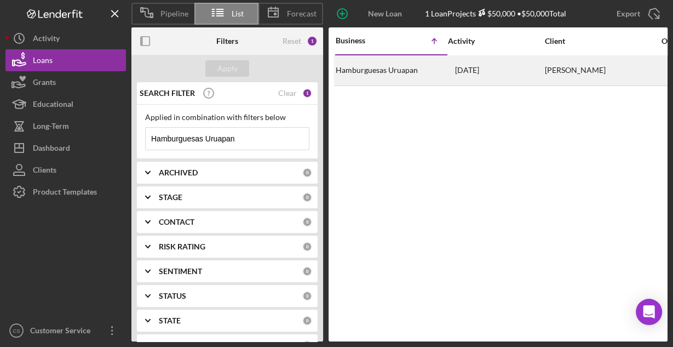
type input "Hamburguesas Uruapan"
click at [363, 73] on div "Hamburguesas Uruapan" at bounding box center [391, 70] width 110 height 29
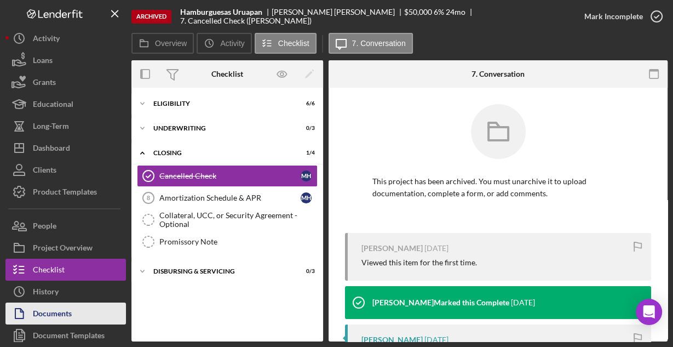
click at [85, 307] on button "Documents" at bounding box center [65, 313] width 121 height 22
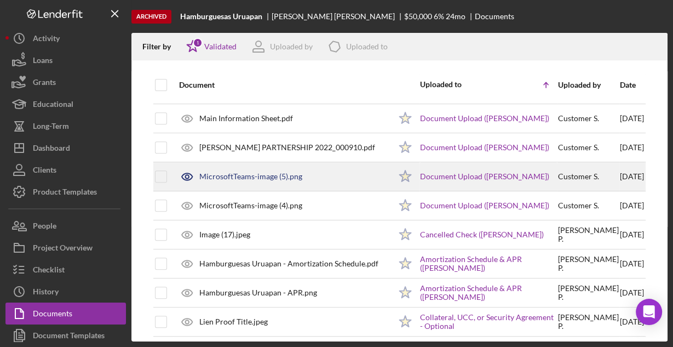
scroll to position [403, 0]
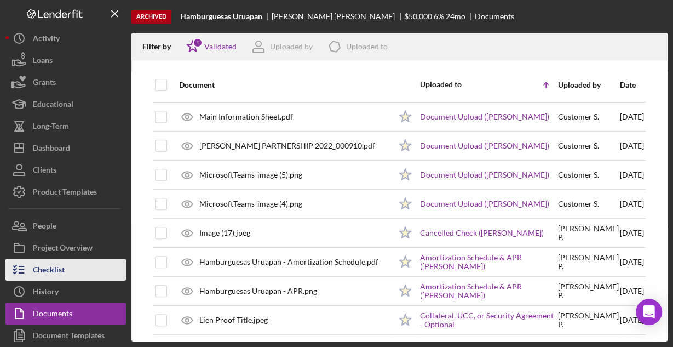
click at [88, 265] on button "Checklist" at bounding box center [65, 270] width 121 height 22
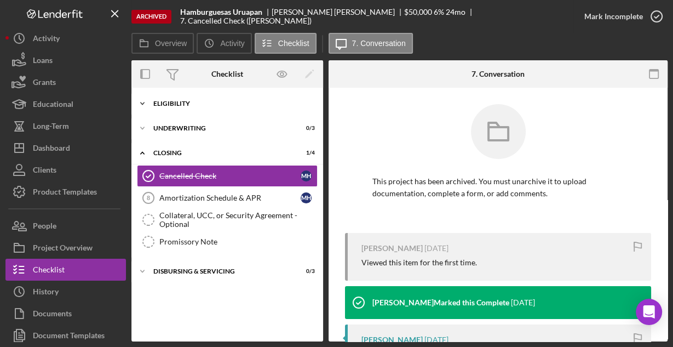
click at [189, 104] on div "Eligibility" at bounding box center [231, 103] width 156 height 7
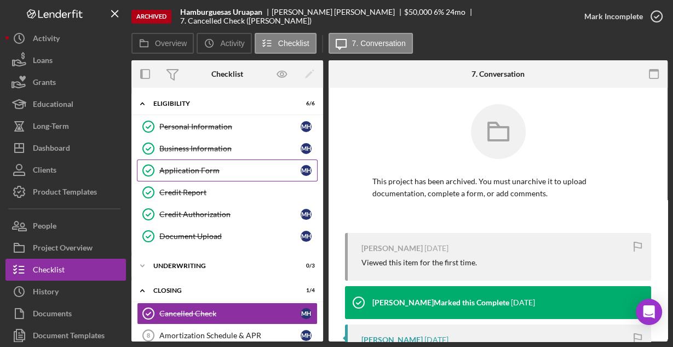
click at [193, 166] on div "Application Form" at bounding box center [229, 170] width 141 height 9
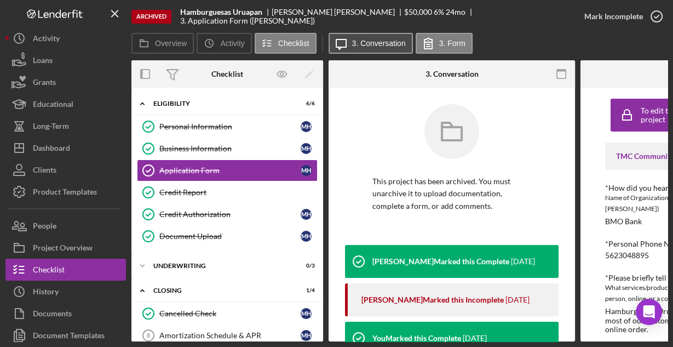
click at [354, 46] on label "3. Conversation" at bounding box center [379, 43] width 54 height 9
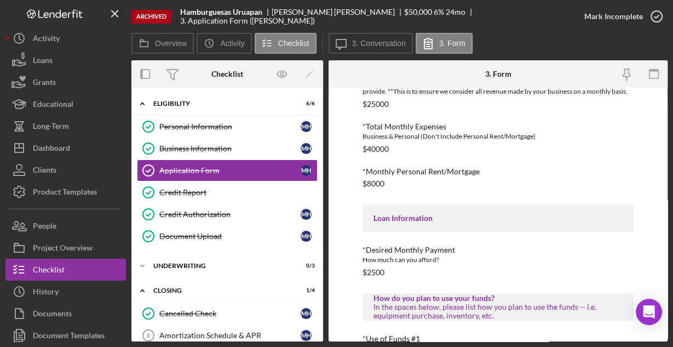
scroll to position [581, 0]
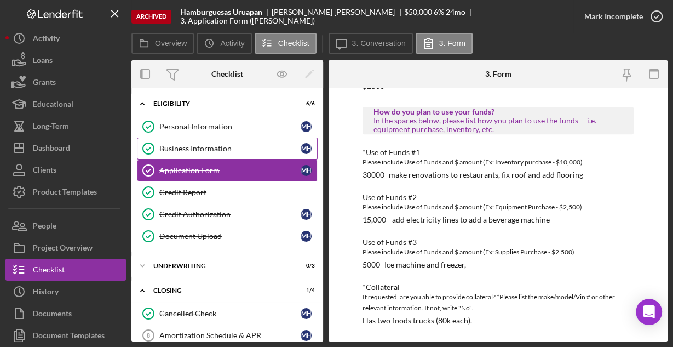
click at [222, 149] on div "Business Information" at bounding box center [229, 148] width 141 height 9
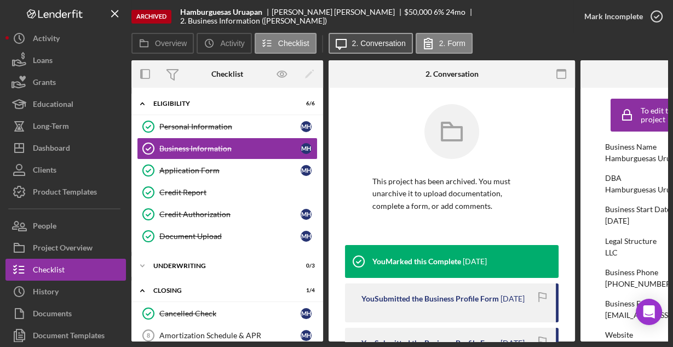
click at [373, 50] on button "Icon/Message 2. Conversation" at bounding box center [371, 43] width 84 height 21
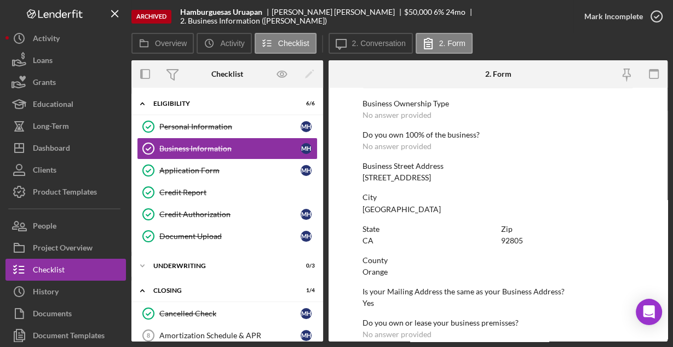
scroll to position [573, 0]
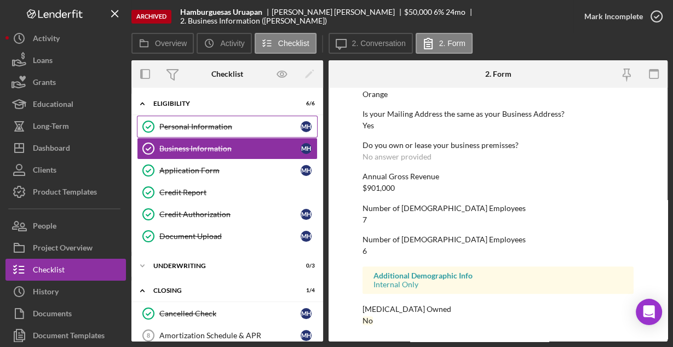
click at [195, 123] on div "Personal Information" at bounding box center [229, 126] width 141 height 9
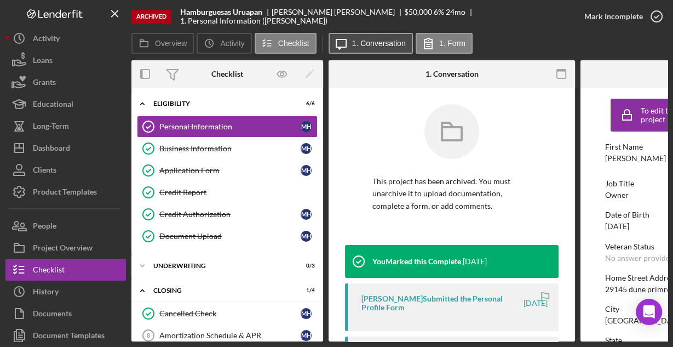
click at [363, 41] on label "1. Conversation" at bounding box center [379, 43] width 54 height 9
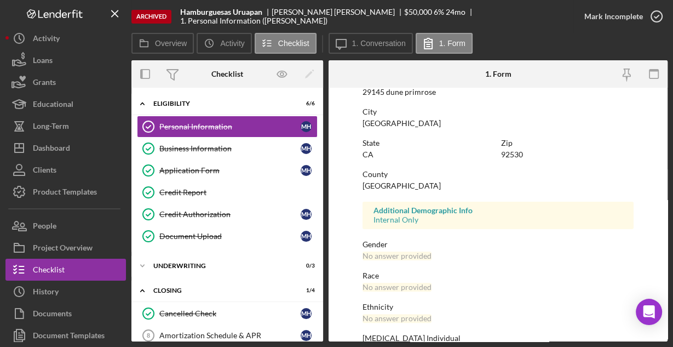
scroll to position [258, 0]
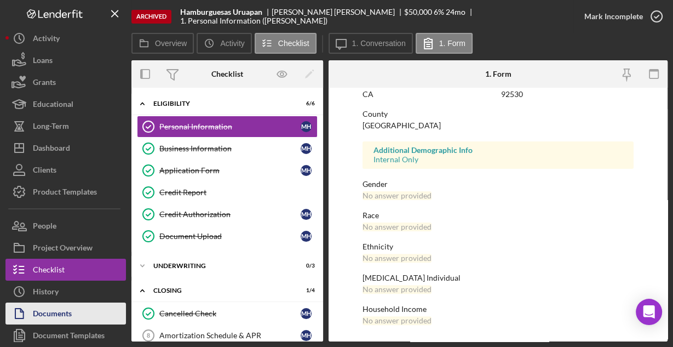
click at [64, 311] on div "Documents" at bounding box center [52, 314] width 39 height 25
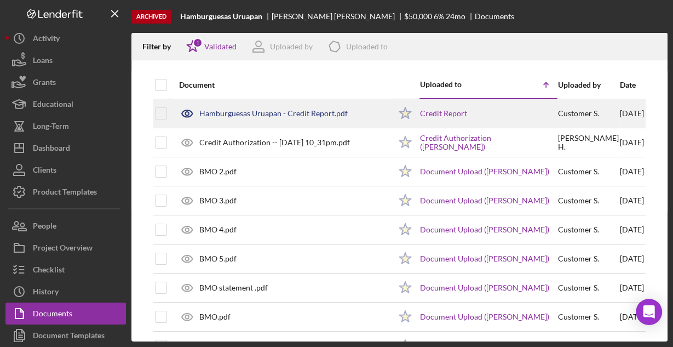
click at [284, 118] on div "Hamburguesas Uruapan - Credit Report.pdf" at bounding box center [282, 113] width 217 height 27
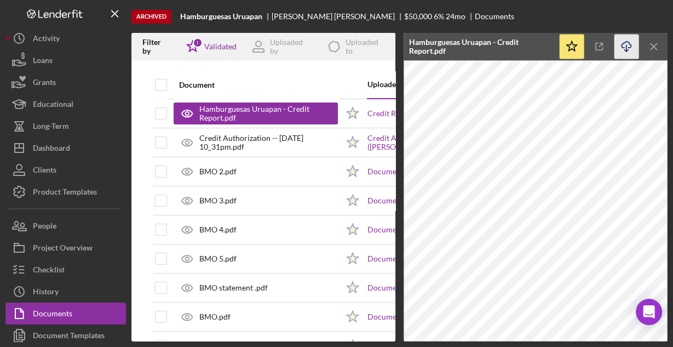
click at [624, 48] on icon "button" at bounding box center [626, 45] width 9 height 6
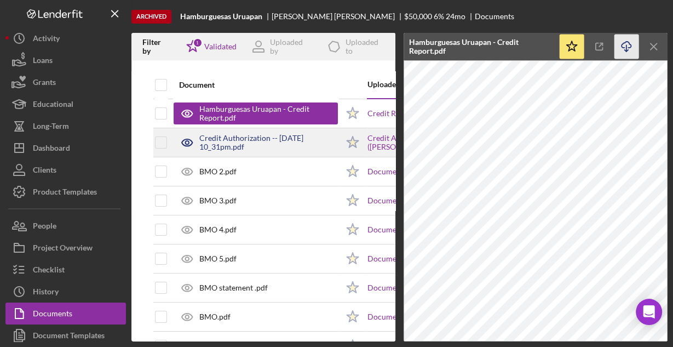
click at [275, 140] on div "Credit Authorization -- [DATE] 10_31pm.pdf" at bounding box center [268, 143] width 139 height 18
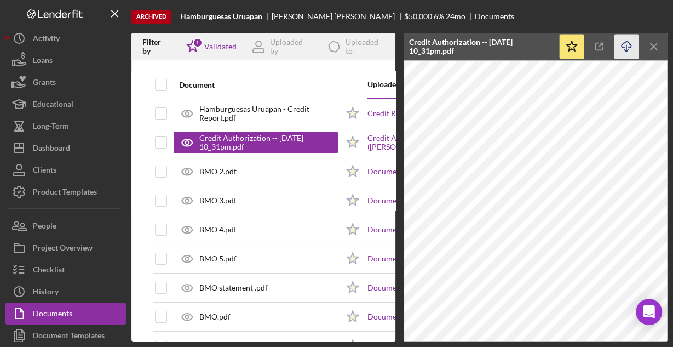
click at [630, 47] on icon "Icon/Download" at bounding box center [627, 47] width 25 height 25
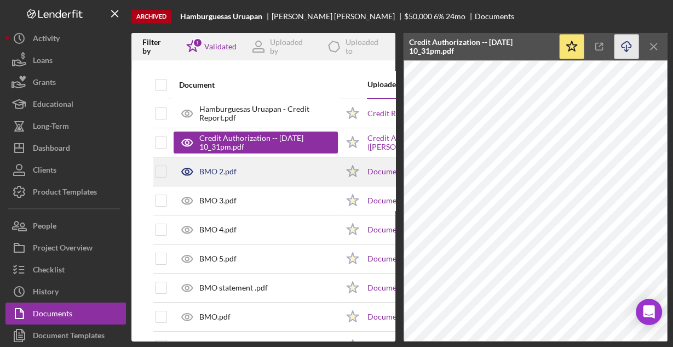
click at [250, 174] on div "BMO 2.pdf" at bounding box center [256, 171] width 164 height 27
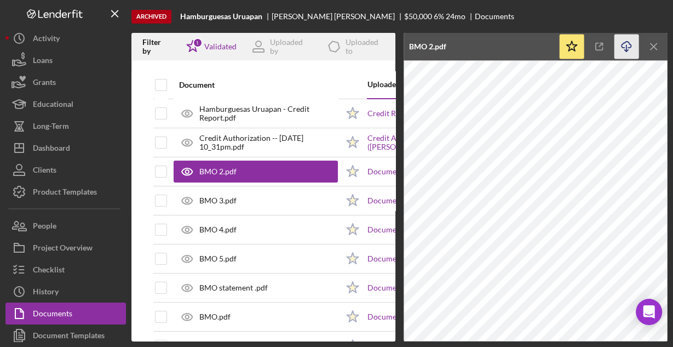
click at [622, 48] on icon "Icon/Download" at bounding box center [627, 47] width 25 height 25
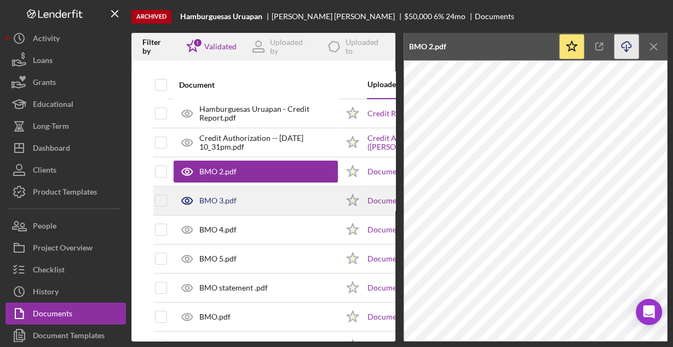
click at [246, 209] on div "BMO 3.pdf" at bounding box center [256, 200] width 164 height 27
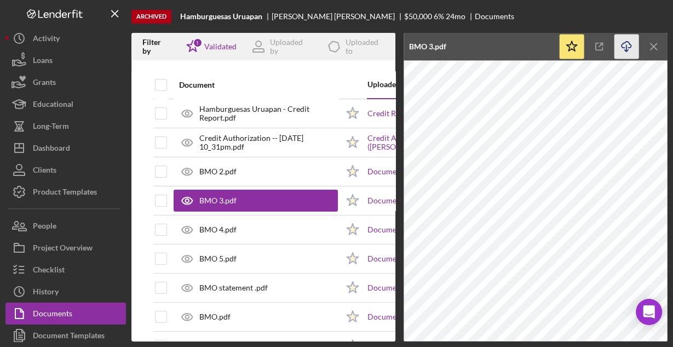
click at [620, 50] on icon "Icon/Download" at bounding box center [627, 47] width 25 height 25
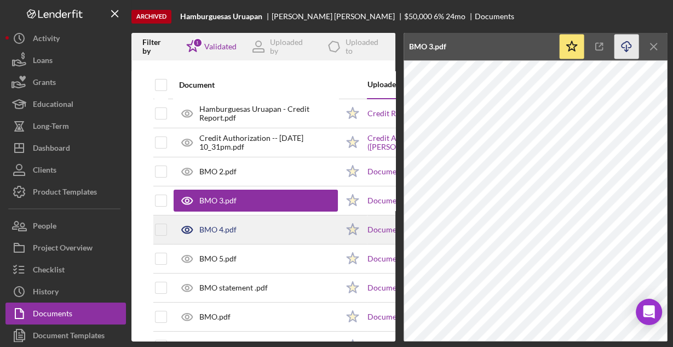
click at [290, 236] on div "BMO 4.pdf" at bounding box center [256, 229] width 164 height 27
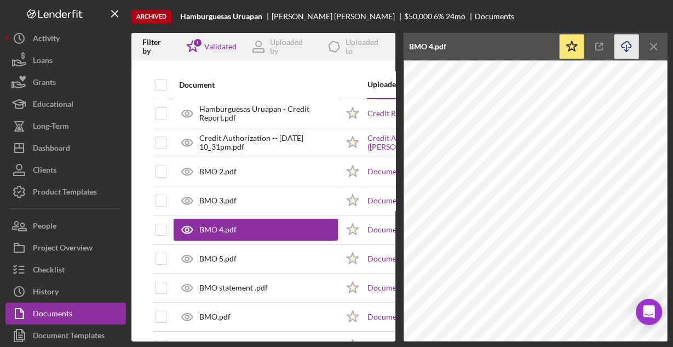
click at [626, 47] on icon "Icon/Download" at bounding box center [627, 47] width 25 height 25
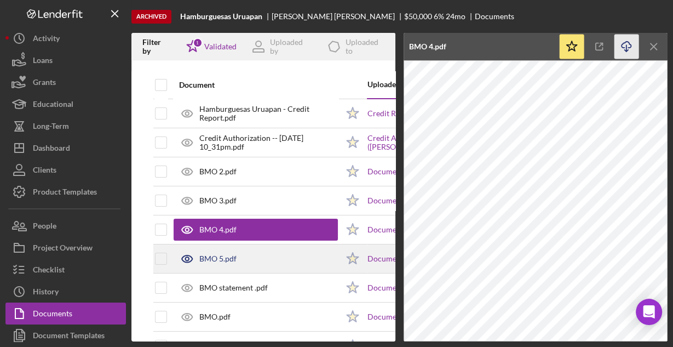
click at [247, 254] on div "BMO 5.pdf" at bounding box center [256, 258] width 164 height 27
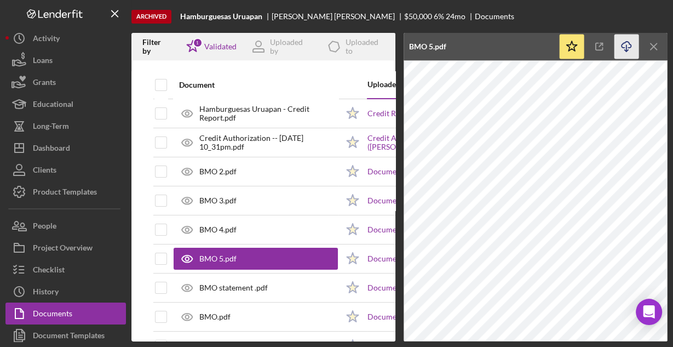
click at [625, 44] on icon "Icon/Download" at bounding box center [627, 47] width 25 height 25
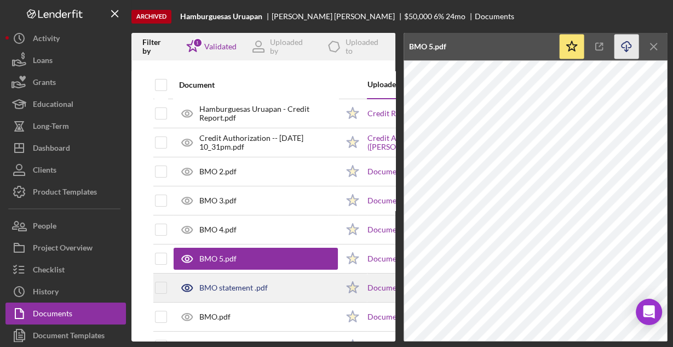
click at [281, 284] on div "BMO statement .pdf" at bounding box center [256, 287] width 164 height 27
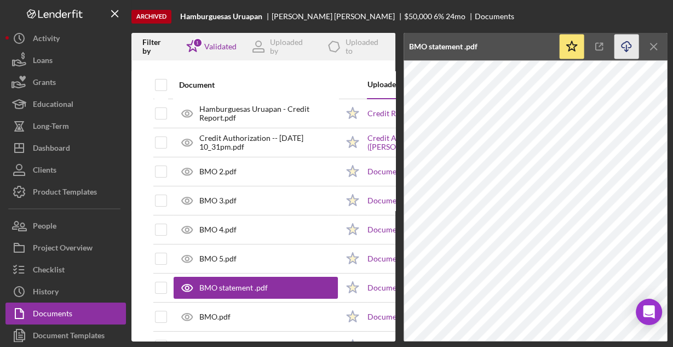
click at [627, 47] on line "button" at bounding box center [627, 48] width 0 height 6
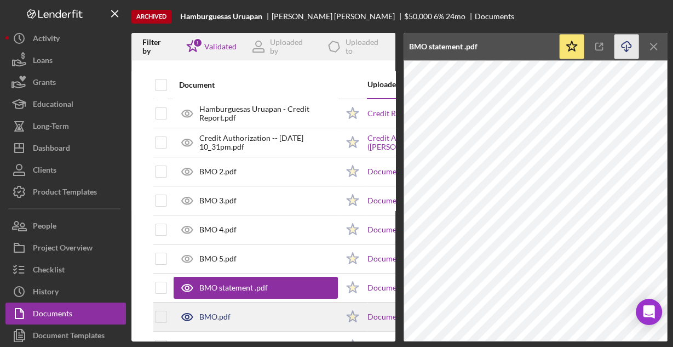
click at [281, 311] on div "BMO.pdf" at bounding box center [256, 316] width 164 height 27
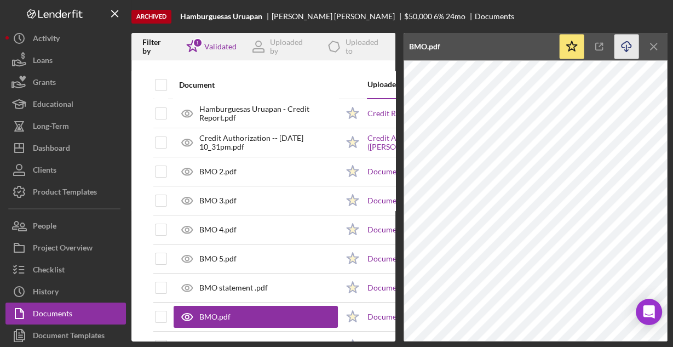
click at [624, 47] on icon "Icon/Download" at bounding box center [627, 47] width 25 height 25
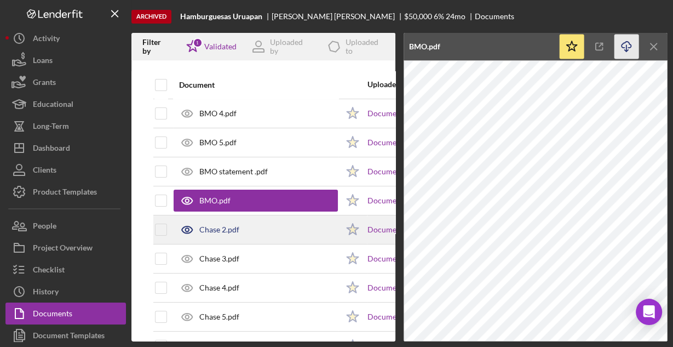
scroll to position [132, 0]
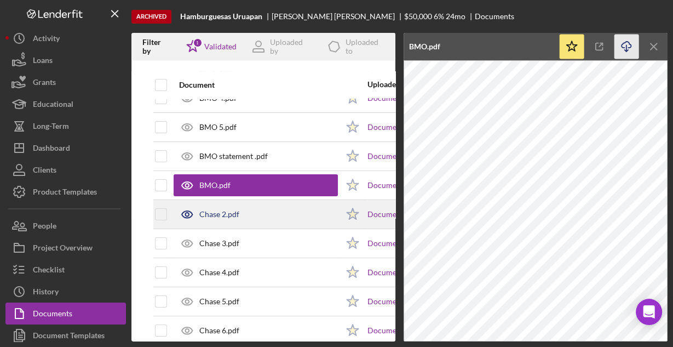
click at [270, 218] on div "Chase 2.pdf" at bounding box center [256, 214] width 164 height 27
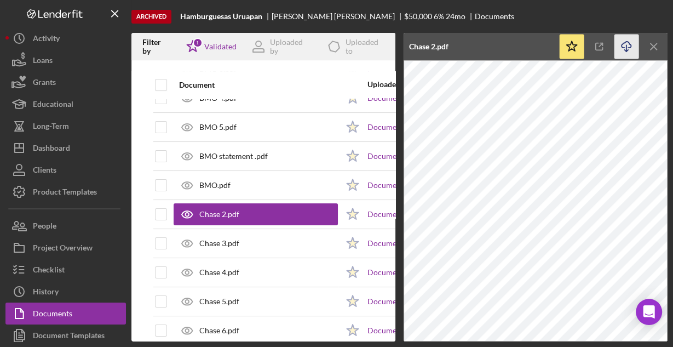
click at [627, 49] on line "button" at bounding box center [627, 48] width 0 height 6
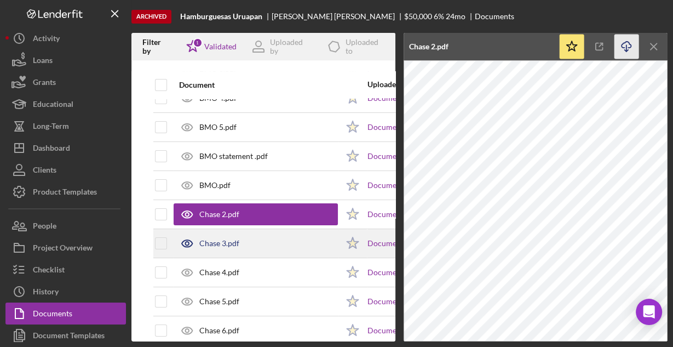
click at [291, 236] on div "Chase 3.pdf" at bounding box center [256, 243] width 164 height 27
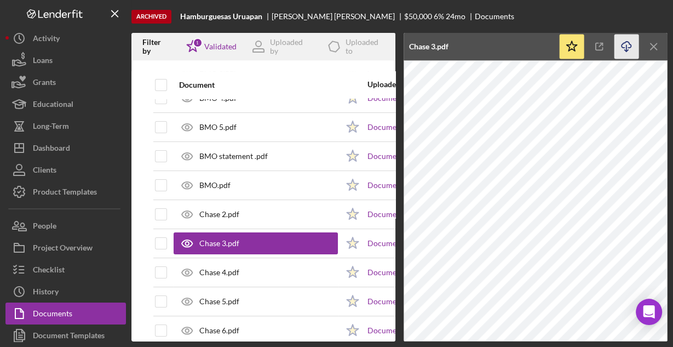
click at [628, 44] on icon "Icon/Download" at bounding box center [627, 47] width 25 height 25
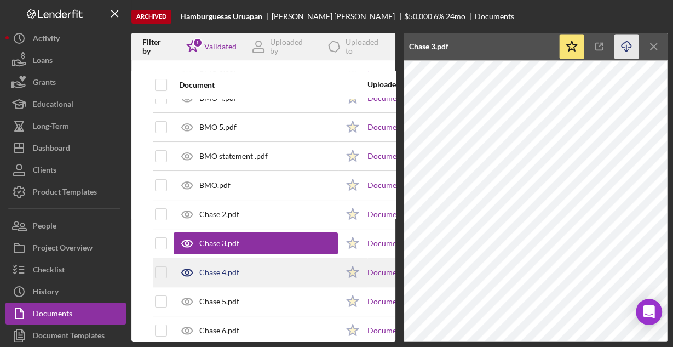
click at [260, 266] on div "Chase 4.pdf" at bounding box center [256, 272] width 164 height 27
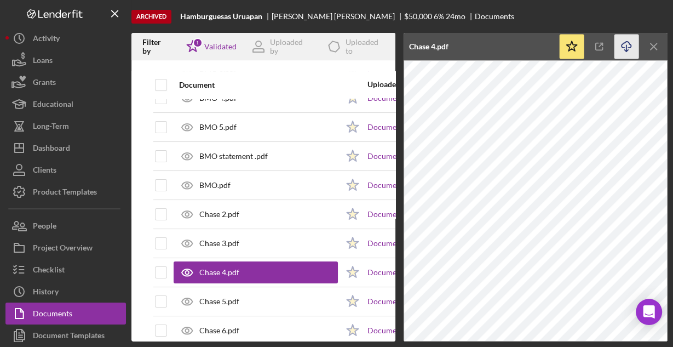
click at [626, 42] on icon "Icon/Download" at bounding box center [627, 47] width 25 height 25
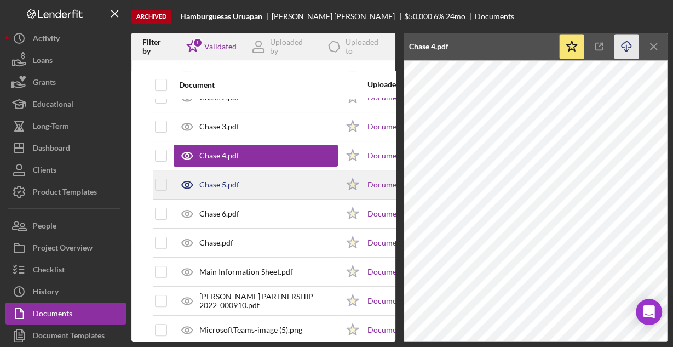
scroll to position [263, 0]
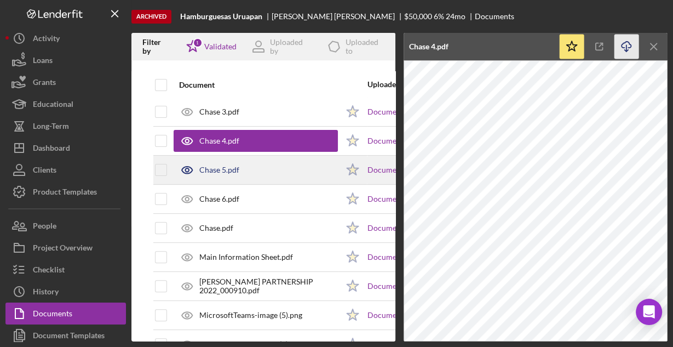
click at [254, 170] on div "Chase 5.pdf" at bounding box center [256, 169] width 164 height 27
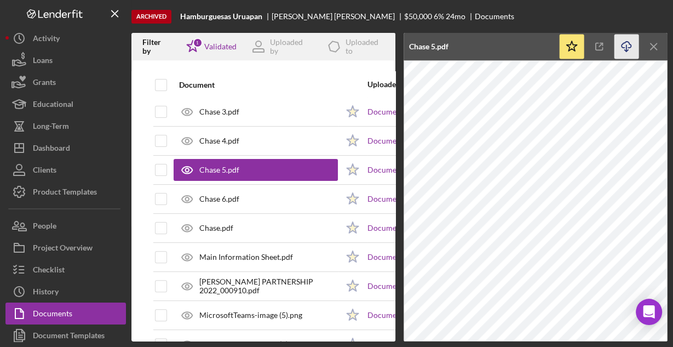
click at [624, 48] on icon "button" at bounding box center [626, 45] width 9 height 6
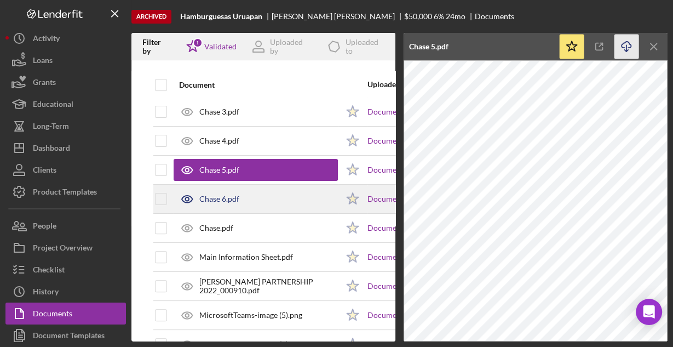
click at [289, 201] on div "Chase 6.pdf" at bounding box center [256, 198] width 164 height 27
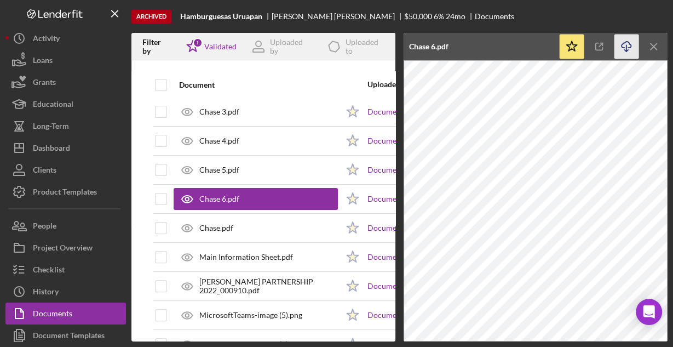
click at [622, 43] on icon "Icon/Download" at bounding box center [627, 47] width 25 height 25
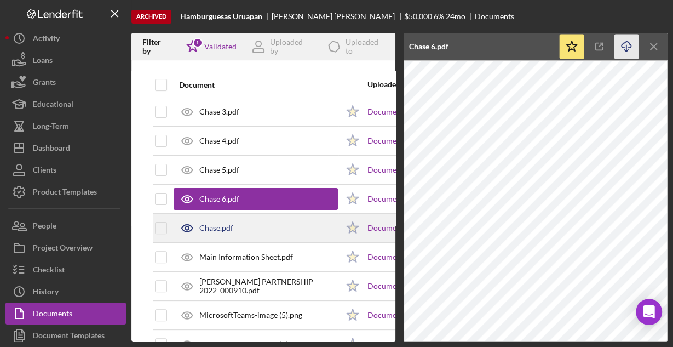
click at [245, 222] on div "Chase.pdf" at bounding box center [256, 227] width 164 height 27
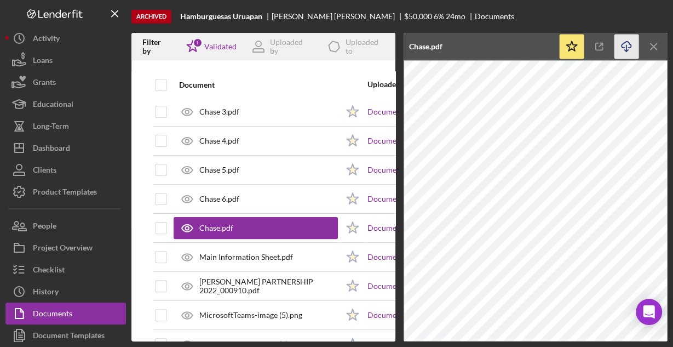
click at [621, 48] on icon "Icon/Download" at bounding box center [627, 47] width 25 height 25
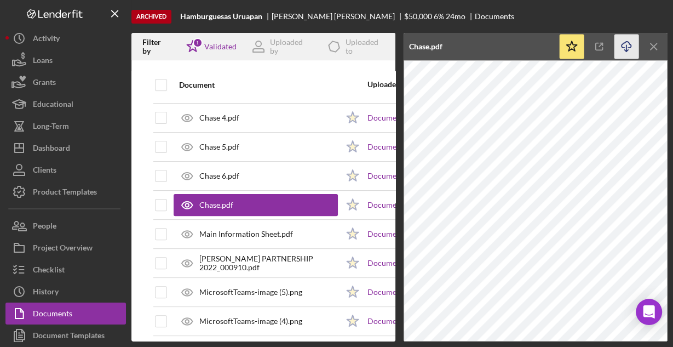
scroll to position [307, 0]
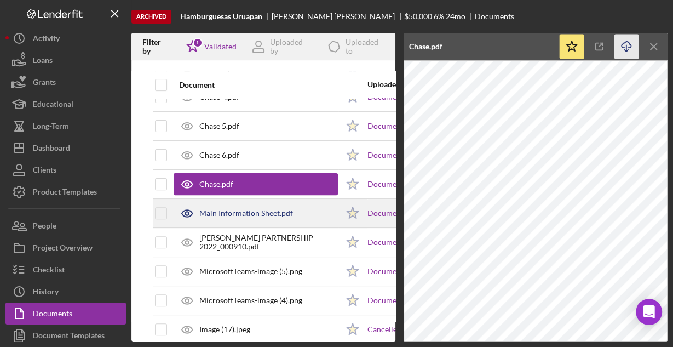
click at [247, 203] on div "Main Information Sheet.pdf" at bounding box center [256, 212] width 164 height 27
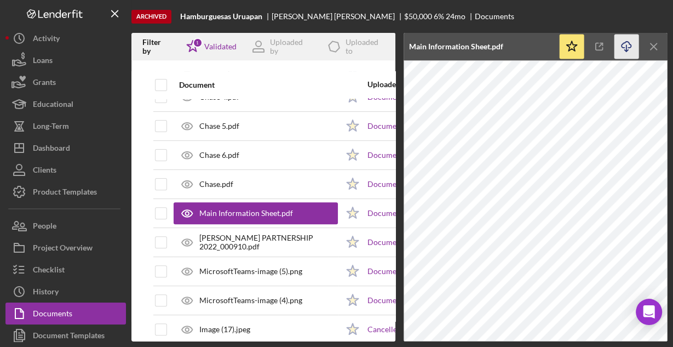
click at [627, 45] on icon "Icon/Download" at bounding box center [627, 47] width 25 height 25
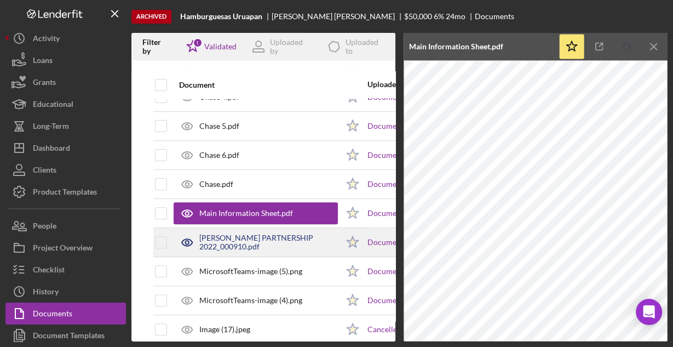
click at [277, 236] on div "[PERSON_NAME] PARTNERSHIP 2022_000910.pdf" at bounding box center [268, 242] width 139 height 18
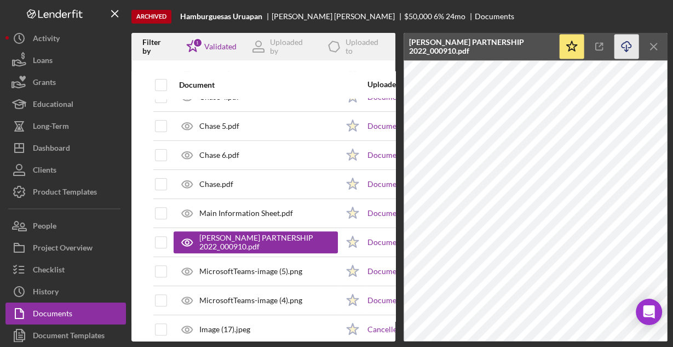
click at [627, 45] on icon "Icon/Download" at bounding box center [627, 47] width 25 height 25
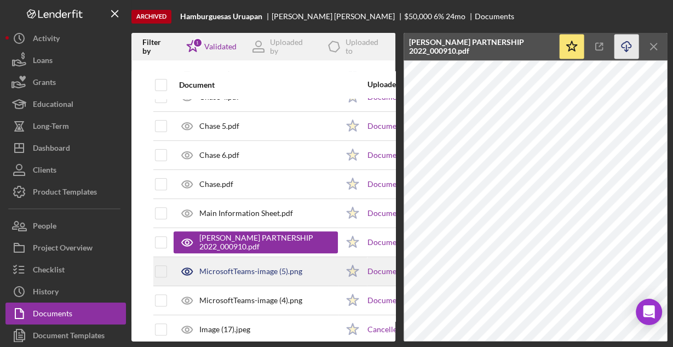
click at [241, 269] on div "MicrosoftTeams-image (5).png" at bounding box center [250, 271] width 103 height 9
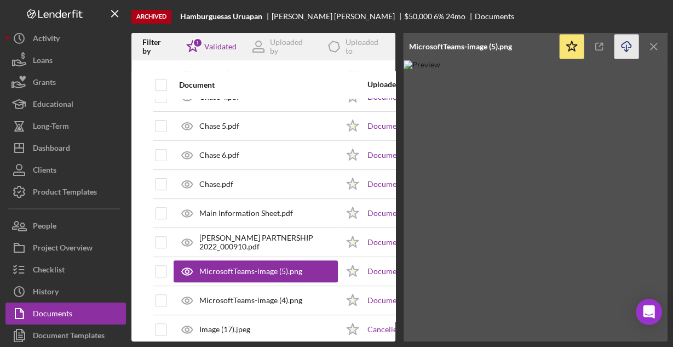
click at [627, 46] on icon "Icon/Download" at bounding box center [627, 47] width 25 height 25
